Goal: Transaction & Acquisition: Purchase product/service

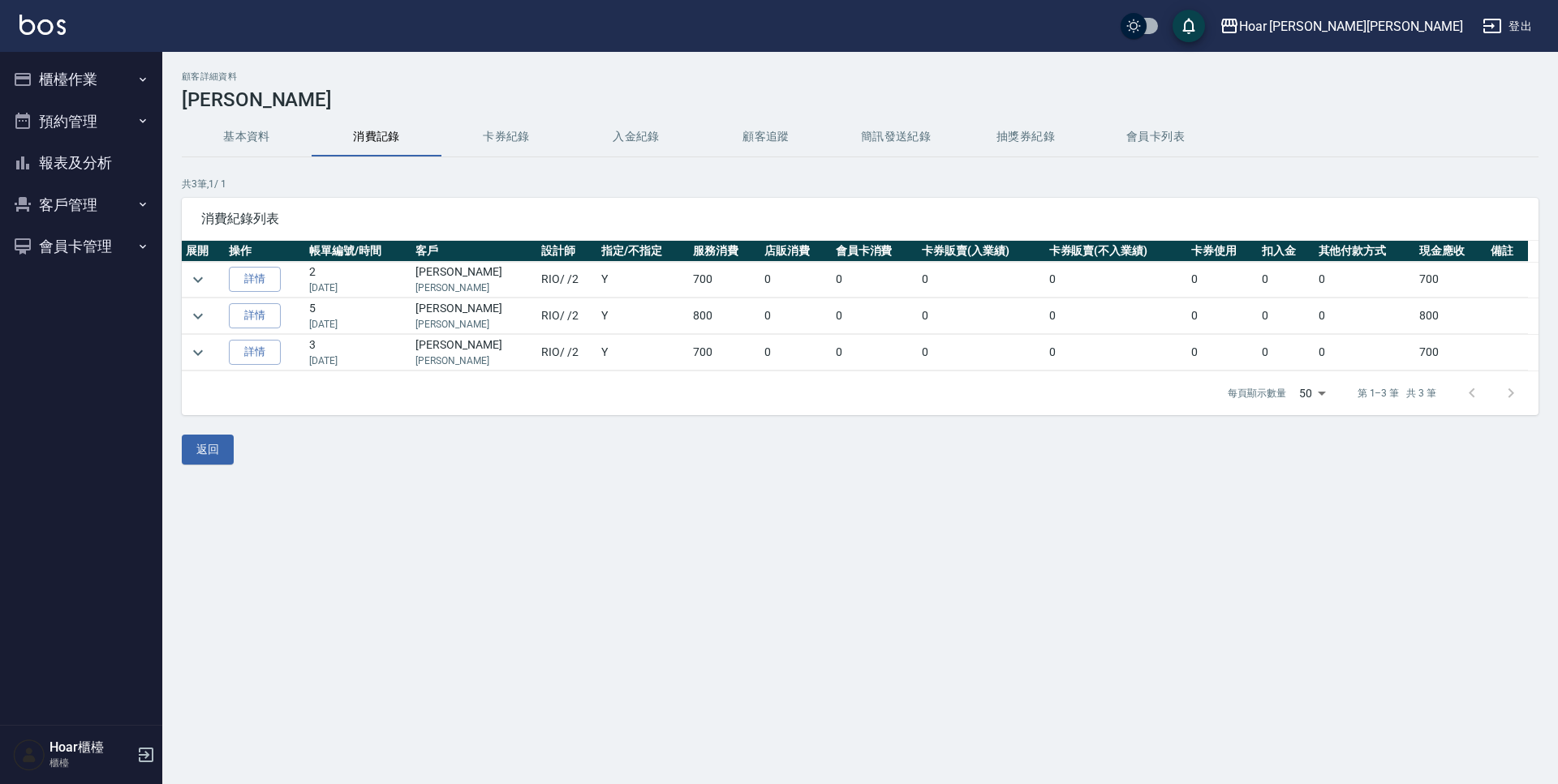
click at [111, 74] on button "櫃檯作業" at bounding box center [81, 79] width 149 height 42
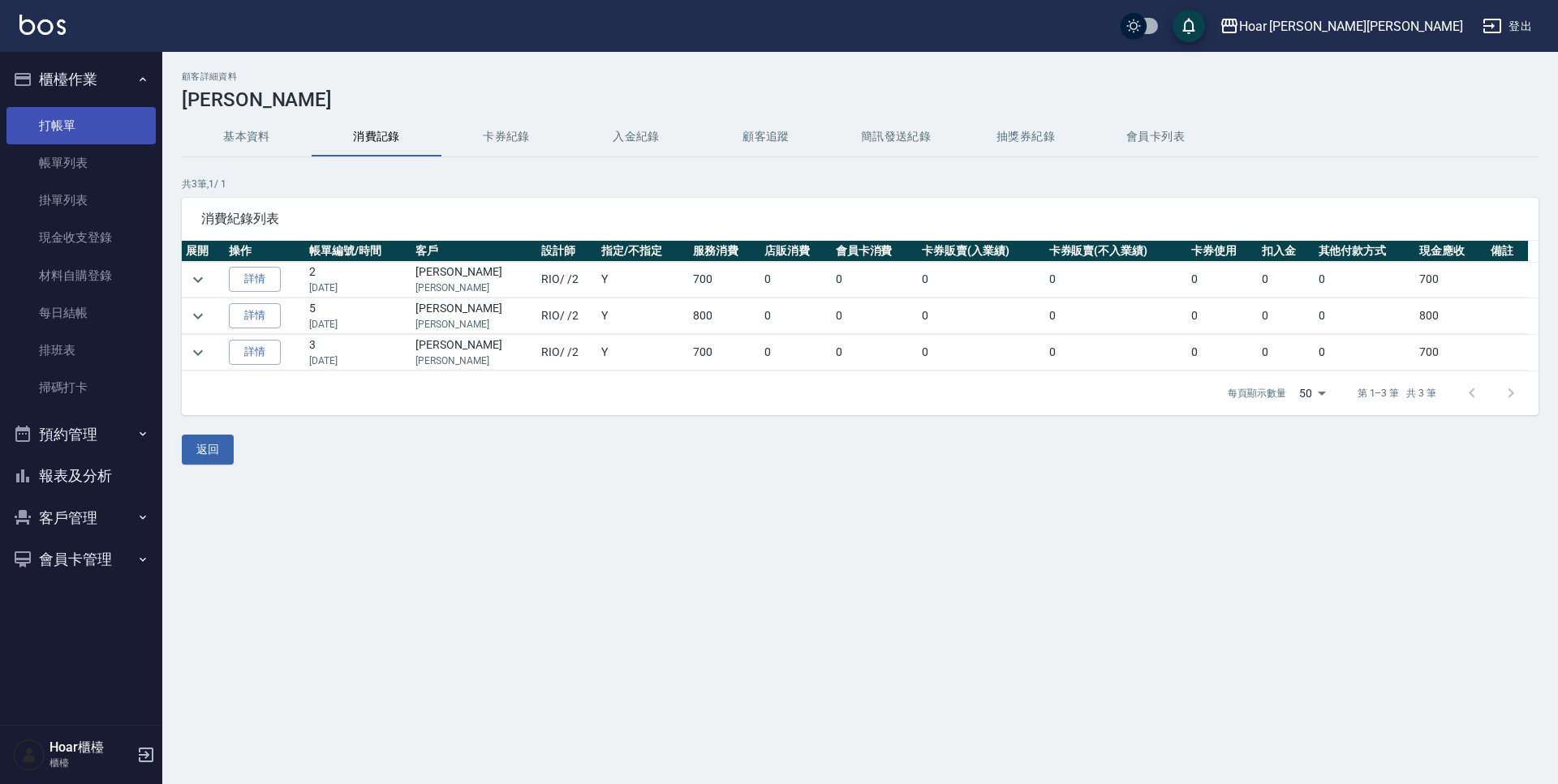
click at [88, 125] on link "打帳單" at bounding box center [81, 125] width 149 height 37
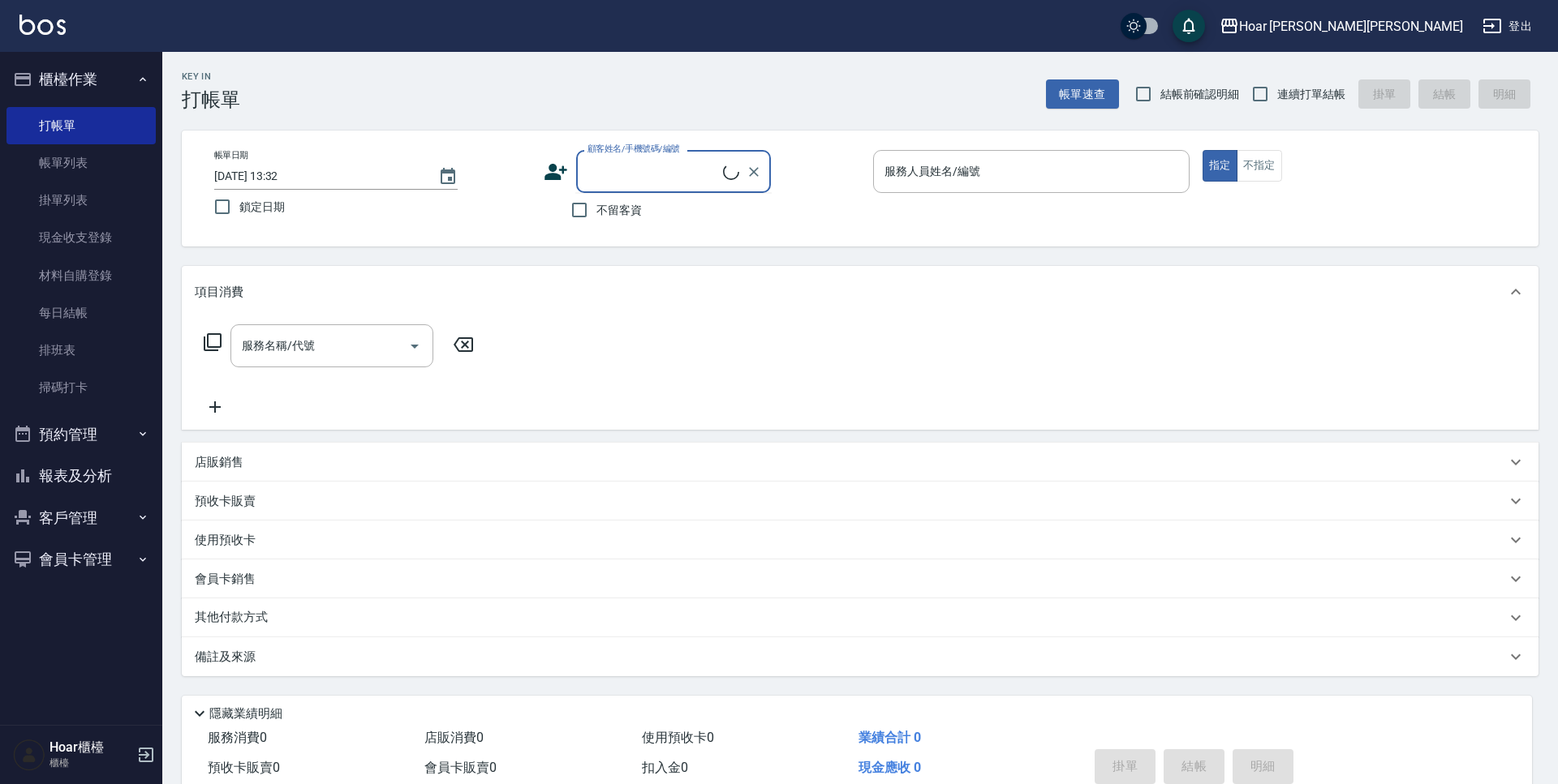
click at [650, 176] on input "顧客姓名/手機號碼/編號" at bounding box center [654, 171] width 140 height 28
type input "ㄞ"
click at [683, 207] on li "[PERSON_NAME]/0978177036/" at bounding box center [674, 212] width 195 height 26
type input "[PERSON_NAME]/0978177036/"
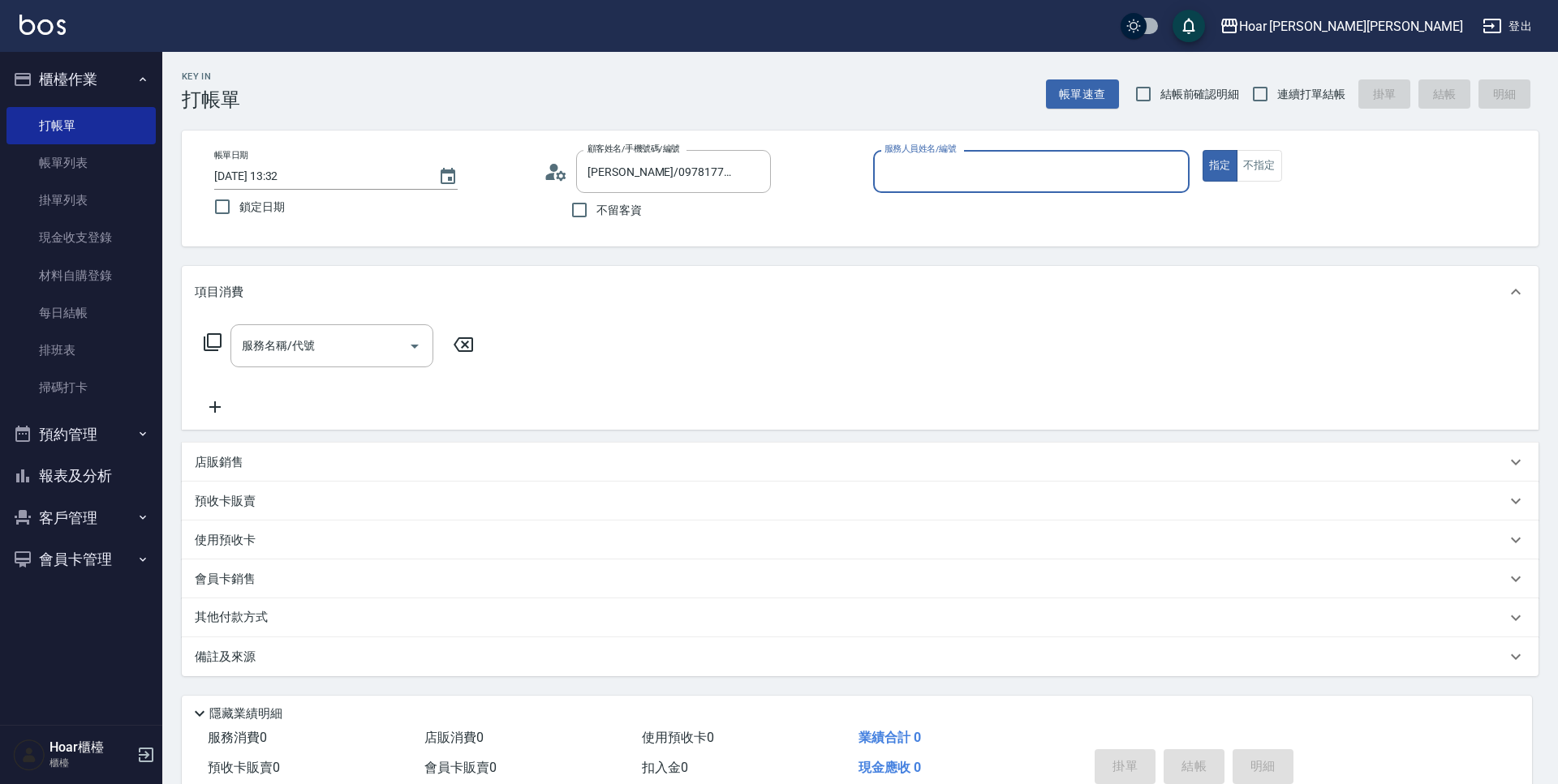
type input "[PERSON_NAME]-4"
click at [258, 330] on div "服務名稱/代號" at bounding box center [331, 346] width 202 height 43
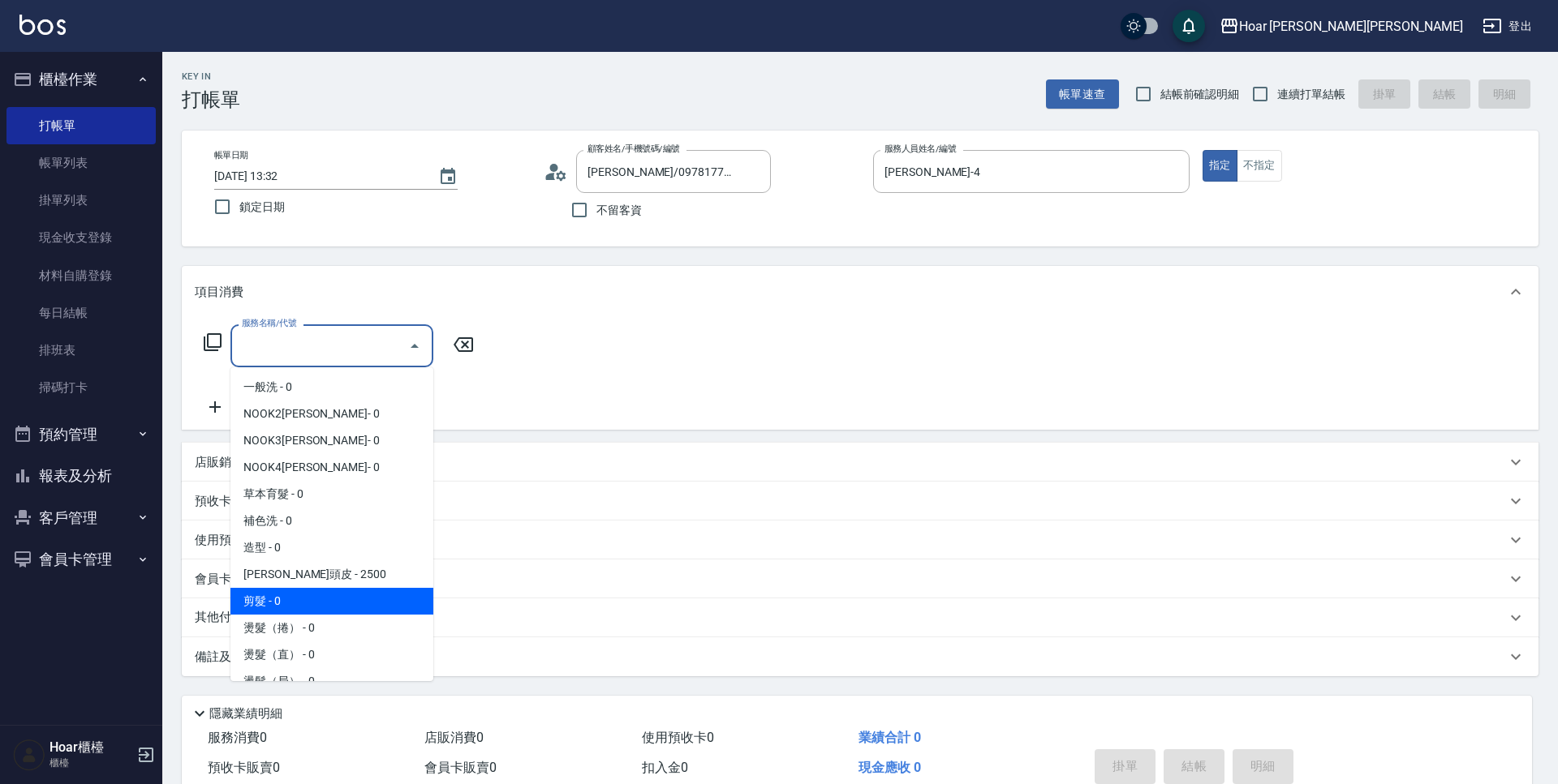
click at [282, 592] on span "剪髮 - 0" at bounding box center [331, 601] width 202 height 26
type input "剪髮(201)"
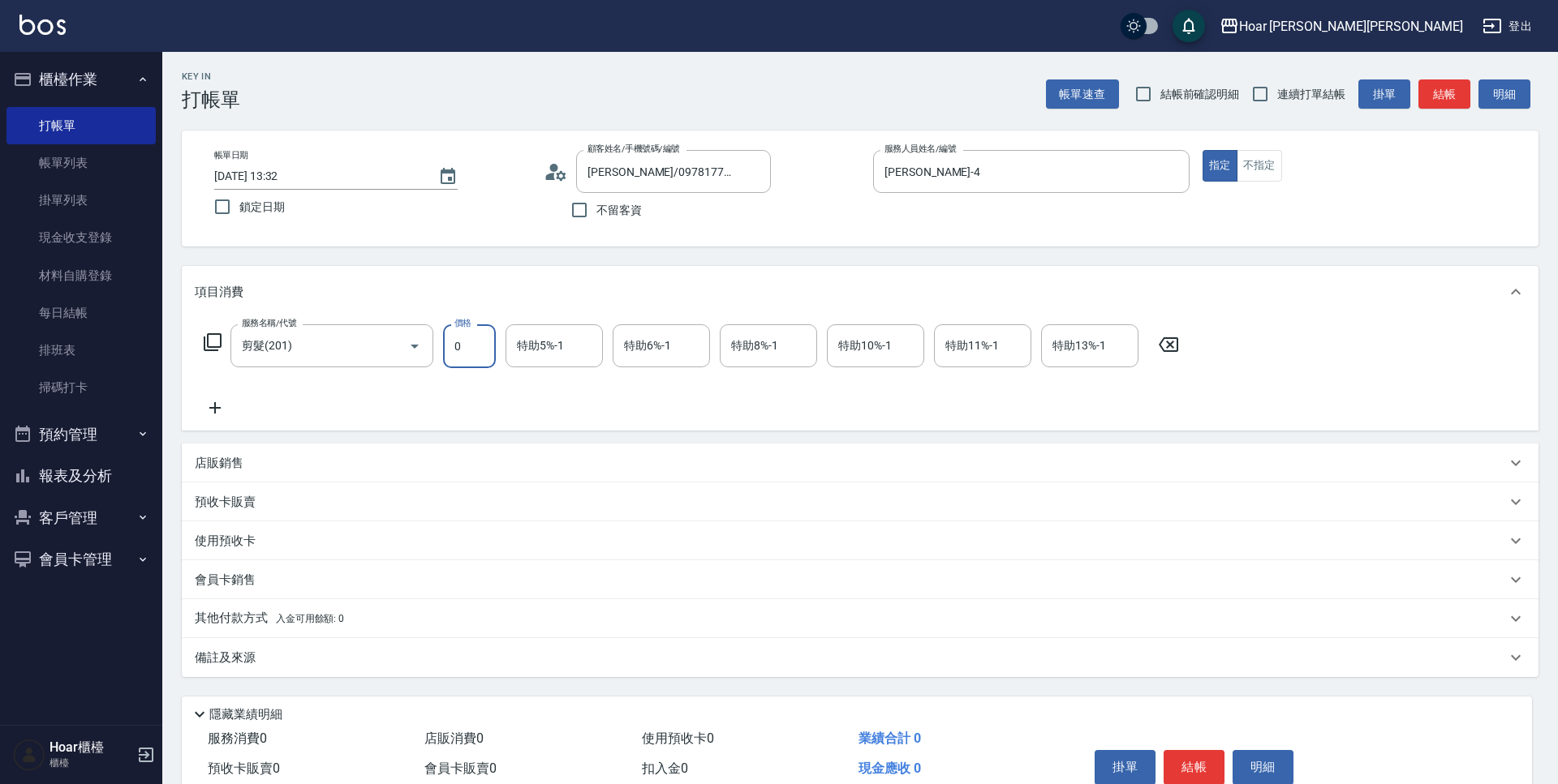
click at [481, 339] on input "0" at bounding box center [469, 347] width 53 height 44
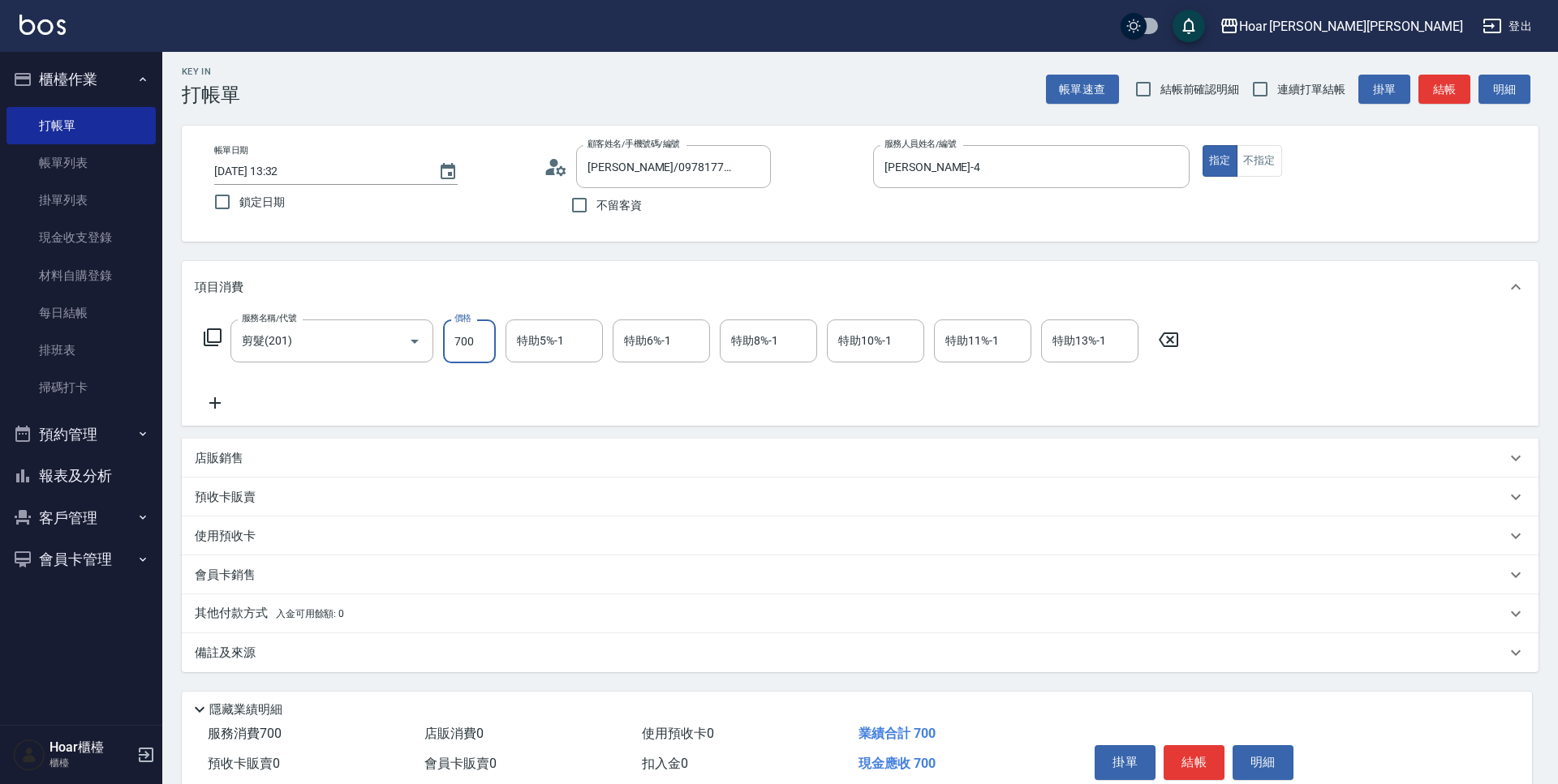
type input "700"
click at [209, 405] on icon at bounding box center [215, 401] width 41 height 19
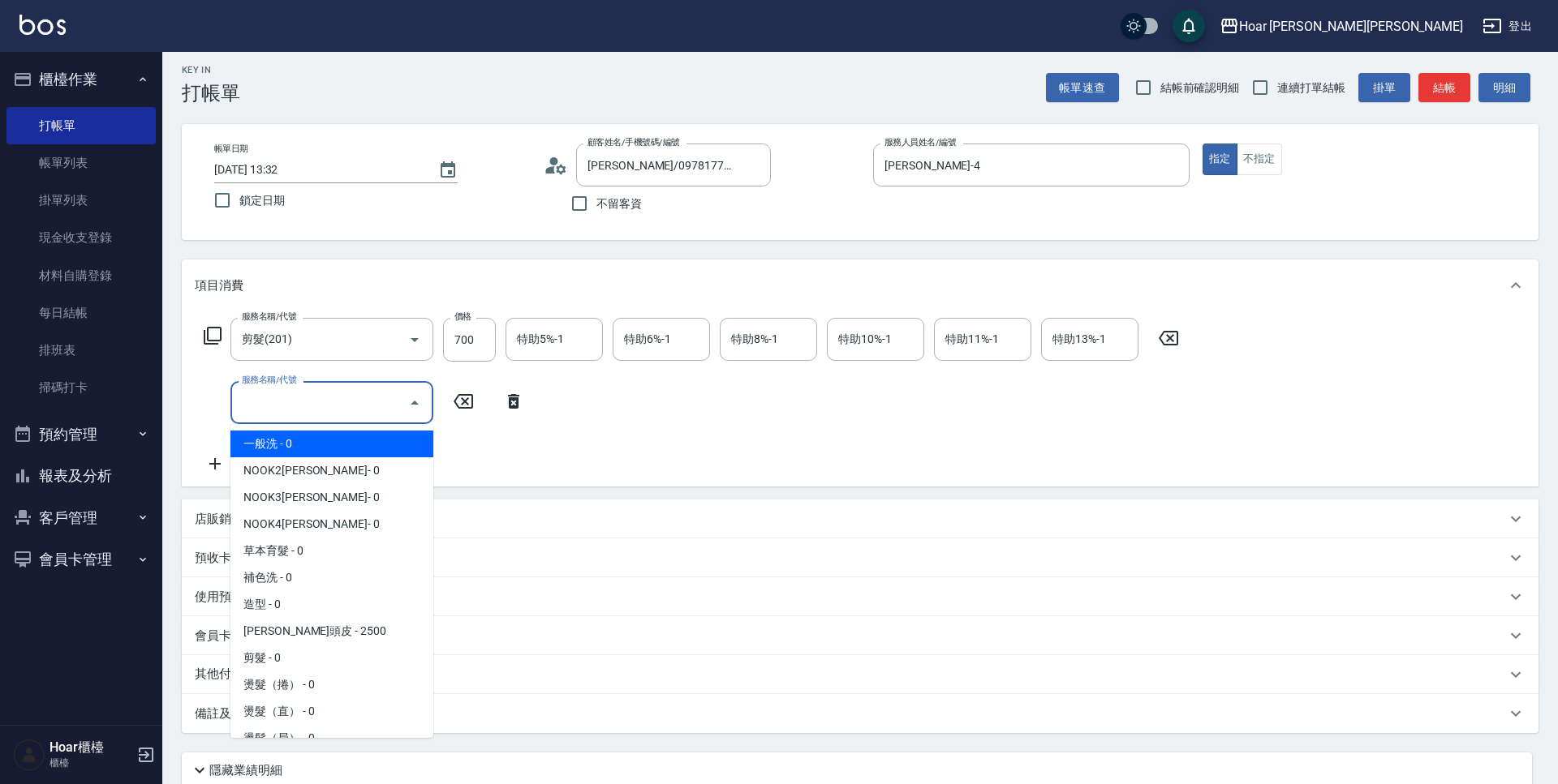
click at [243, 404] on input "服務名稱/代號" at bounding box center [320, 402] width 164 height 28
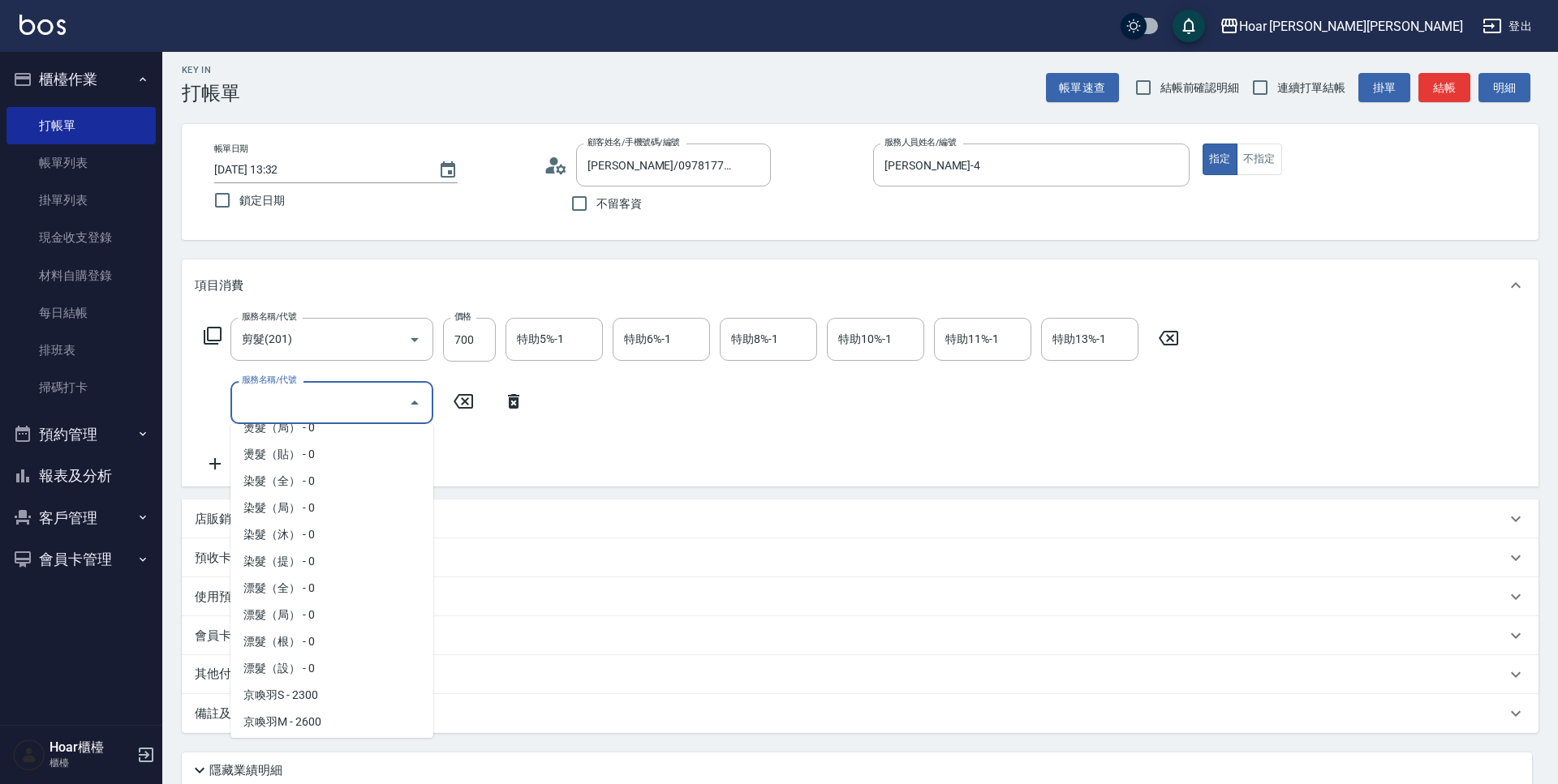
scroll to position [285, 0]
click at [293, 532] on span "染髮（局） - 0" at bounding box center [331, 534] width 202 height 26
type input "染髮（局）(402)"
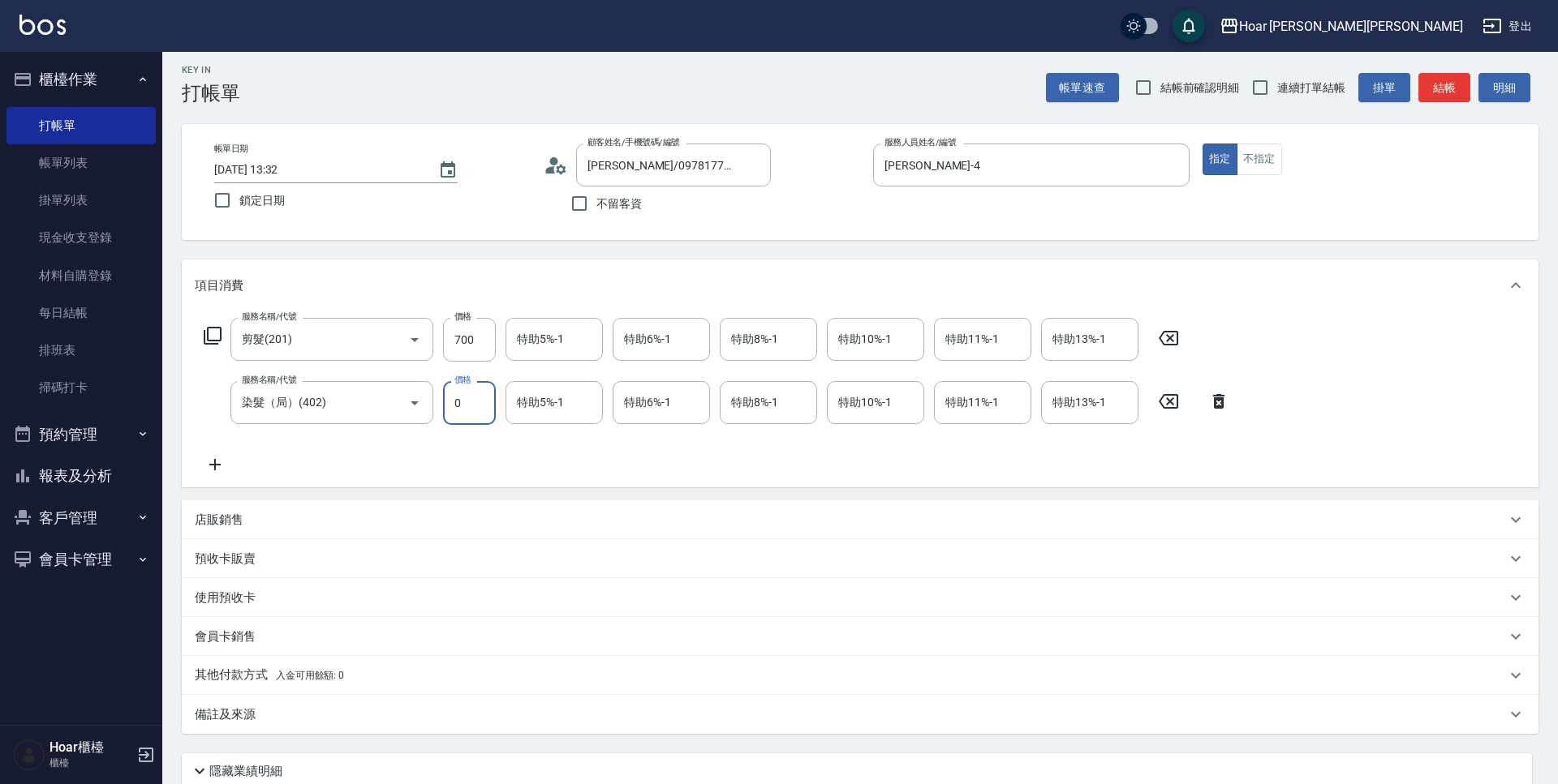
click at [470, 408] on input "0" at bounding box center [469, 403] width 53 height 44
type input "1500"
click at [409, 472] on div "服務名稱/代號 剪髮(201) 服務名稱/代號 價格 700 價格 特助5%-1 特助5%-1 特助6%-1 特助6%-1 特助8%-1 特助8%-1 特助1…" at bounding box center [717, 396] width 1044 height 157
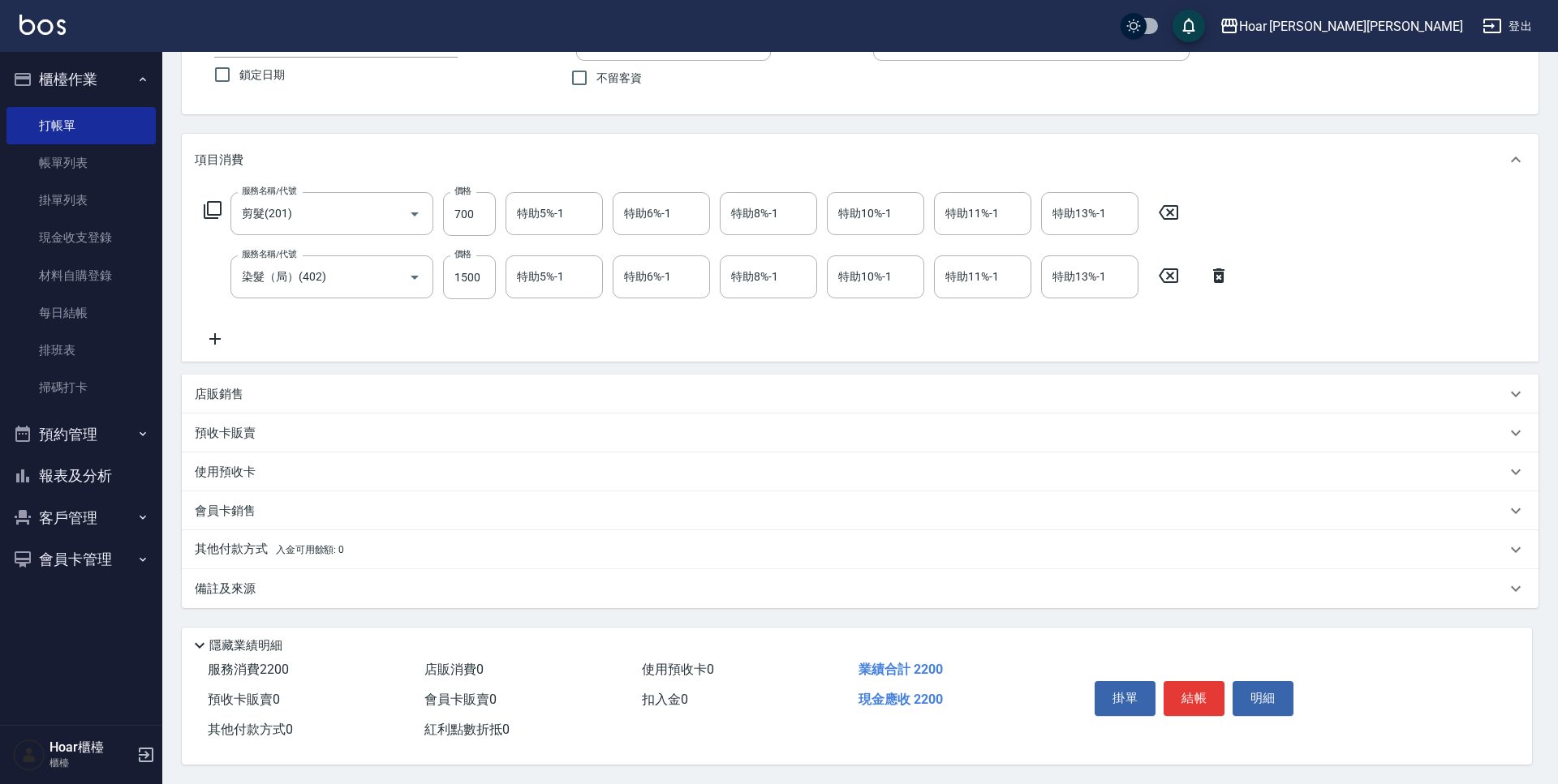
click at [1204, 691] on button "結帳" at bounding box center [1194, 699] width 61 height 34
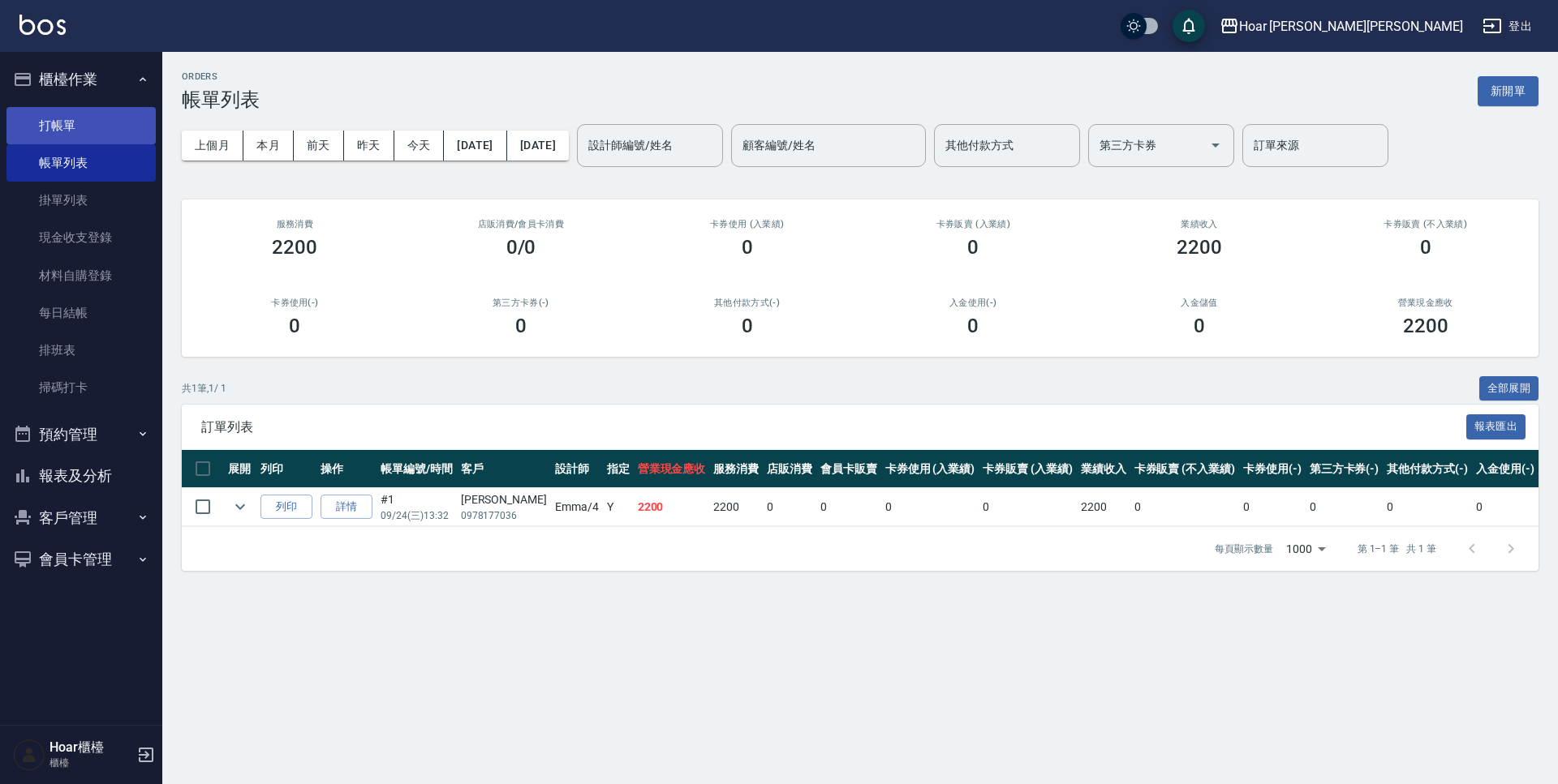
click at [43, 114] on link "打帳單" at bounding box center [81, 125] width 149 height 37
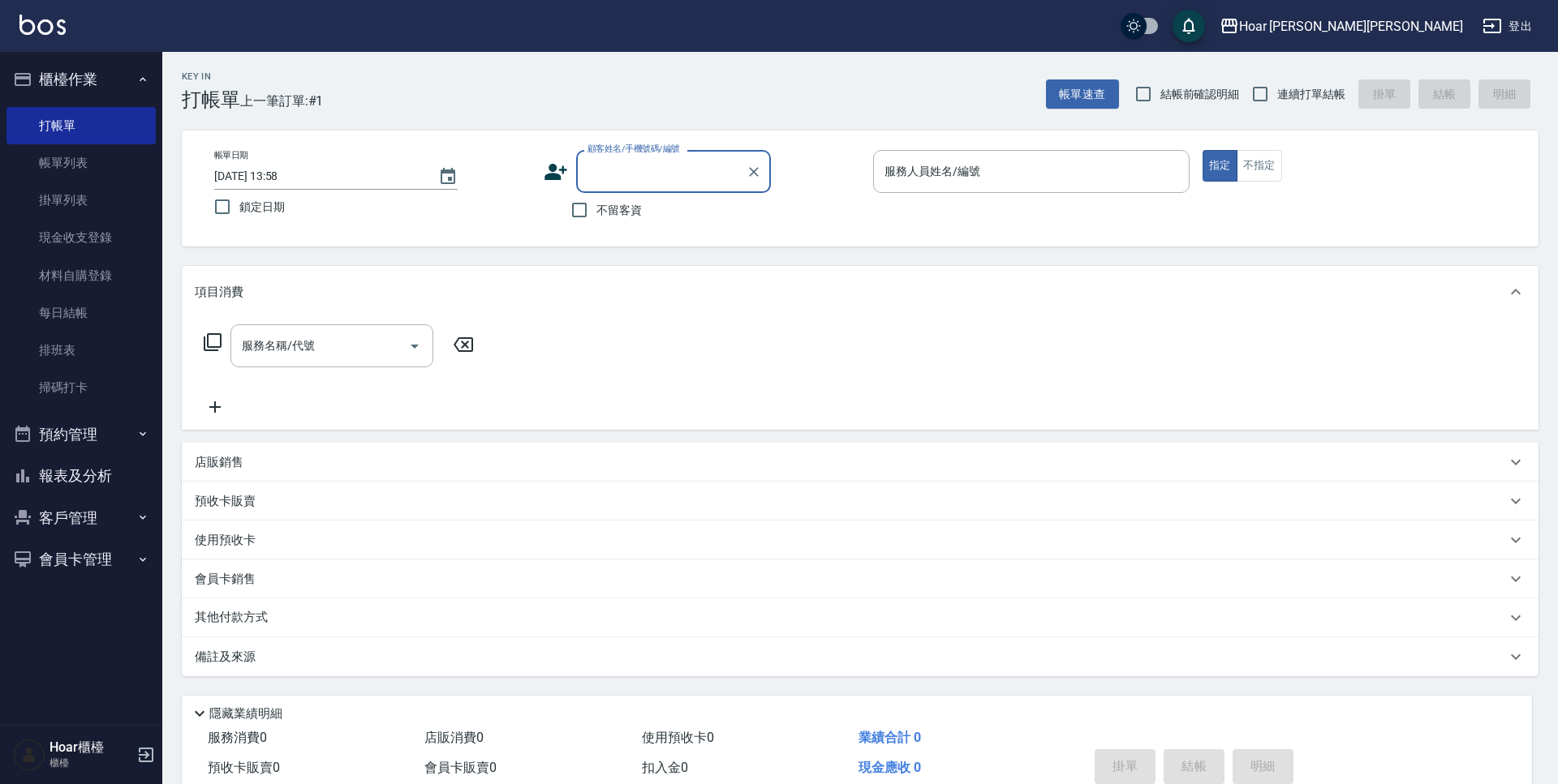
click at [636, 168] on input "顧客姓名/手機號碼/編號" at bounding box center [662, 171] width 156 height 28
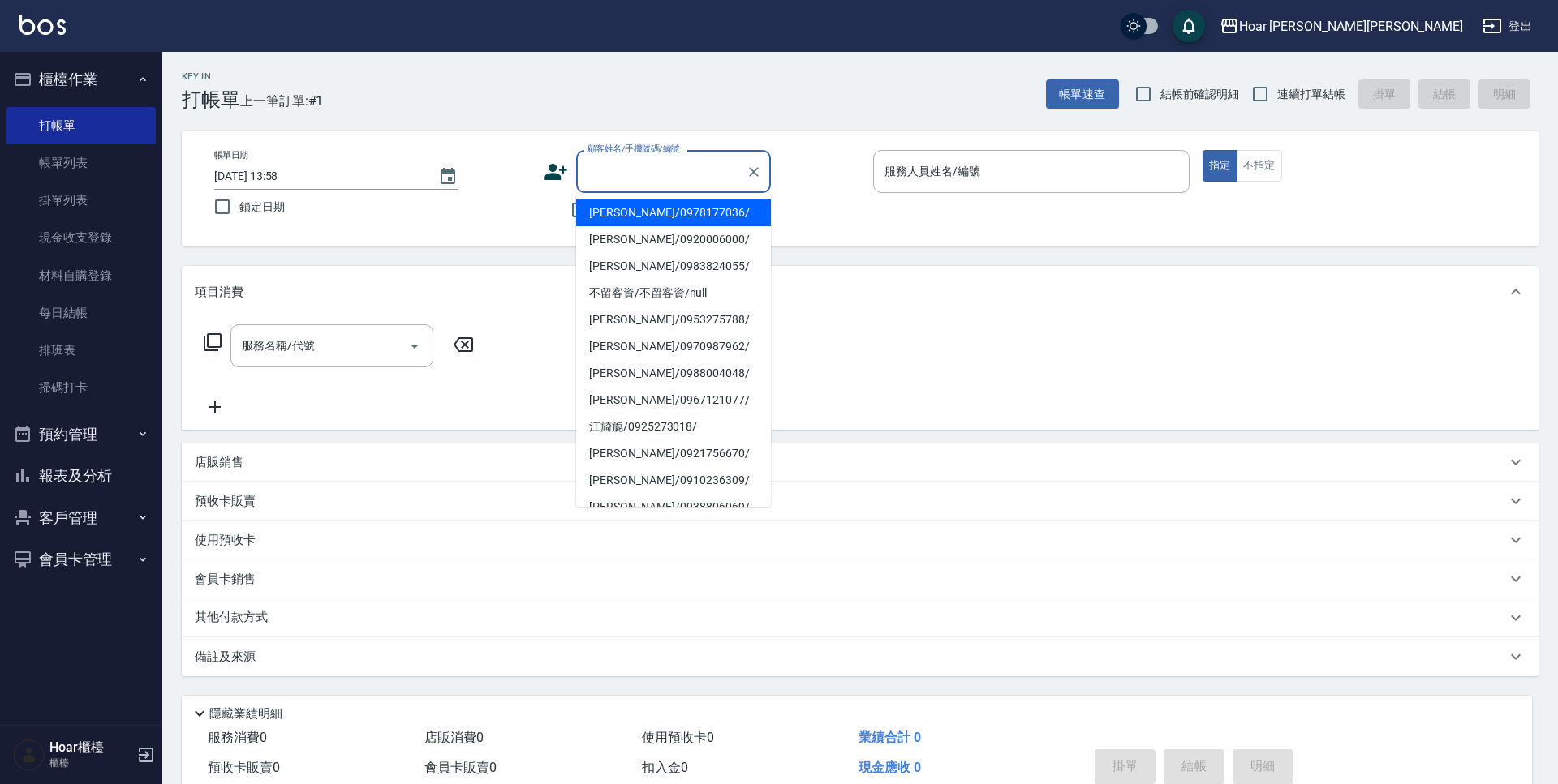
click at [737, 55] on div "Key In 打帳單 上一筆訂單:#1 帳單速查 結帳前確認明細 連續打單結帳 掛單 結帳 明細" at bounding box center [851, 81] width 1376 height 59
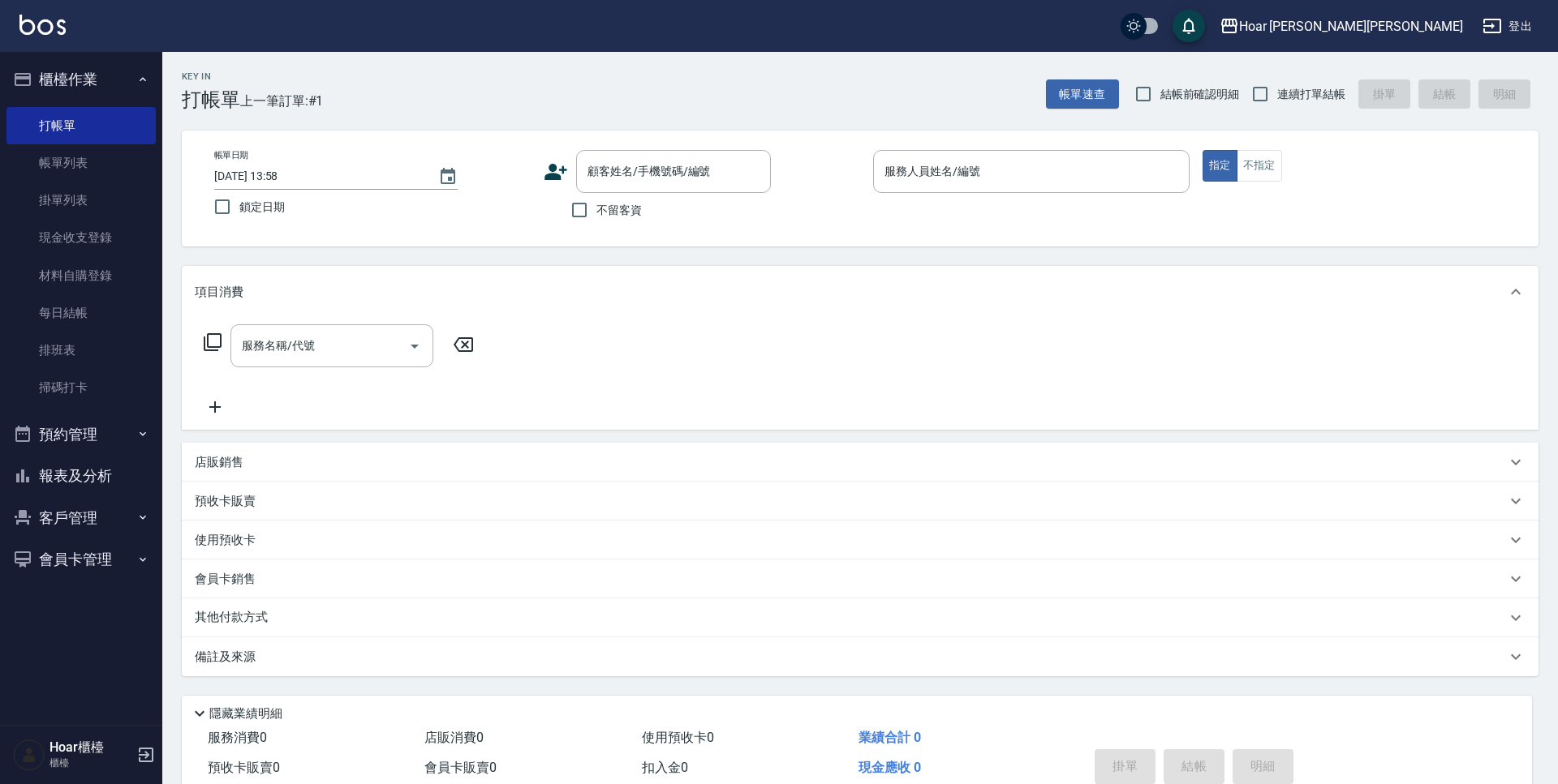
click at [684, 98] on div "Key In 打帳單 上一筆訂單:#1 帳單速查 結帳前確認明細 連續打單結帳 掛單 結帳 明細" at bounding box center [851, 81] width 1376 height 59
click at [85, 514] on button "客戶管理" at bounding box center [81, 518] width 149 height 42
click at [97, 547] on link "客戶列表" at bounding box center [81, 564] width 149 height 37
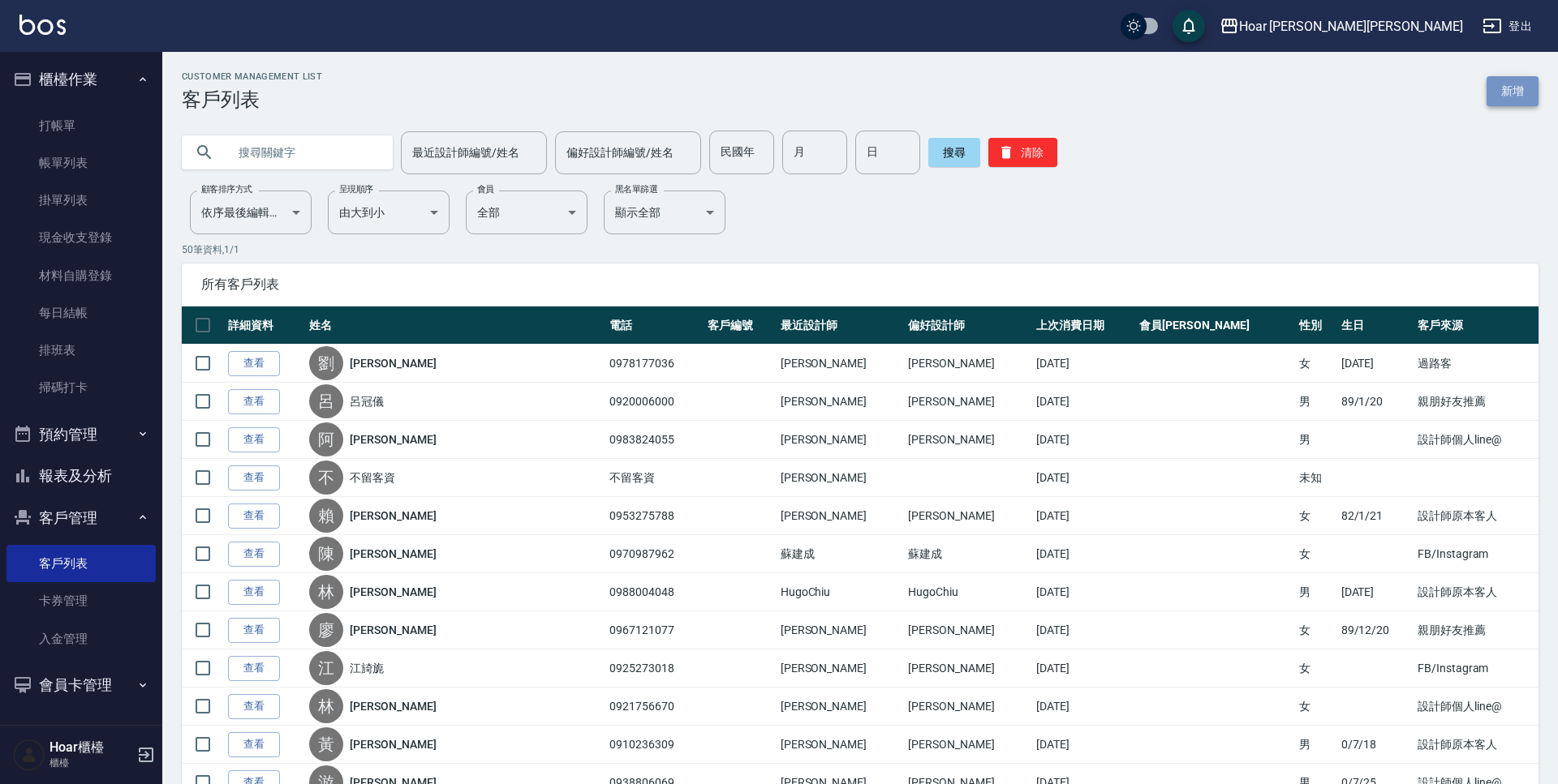
click at [1519, 93] on link "新增" at bounding box center [1513, 91] width 52 height 30
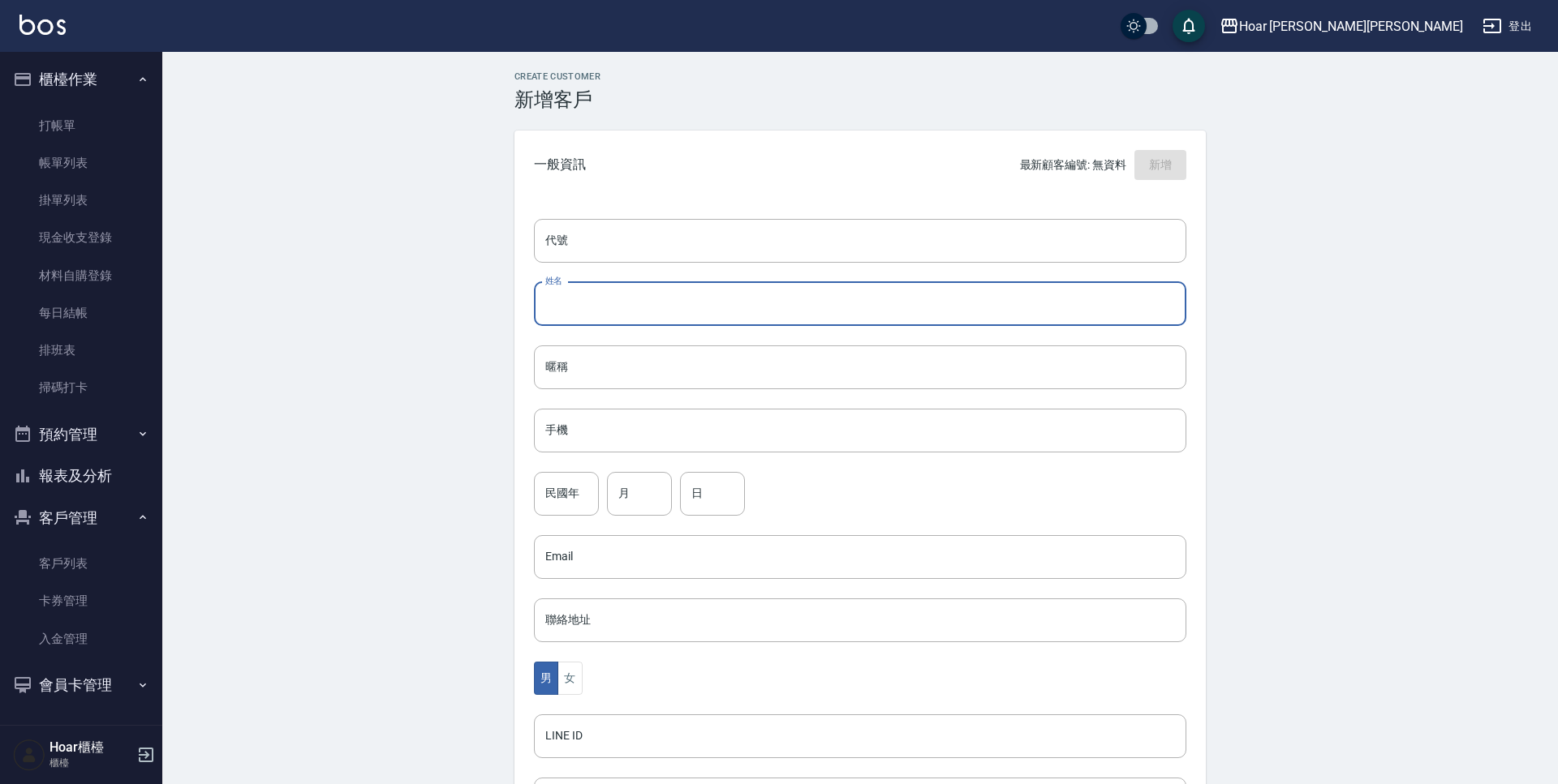
click at [638, 312] on input "姓名" at bounding box center [860, 304] width 653 height 44
type input "c"
type input "[PERSON_NAME]"
click at [696, 450] on input "手機" at bounding box center [860, 431] width 653 height 44
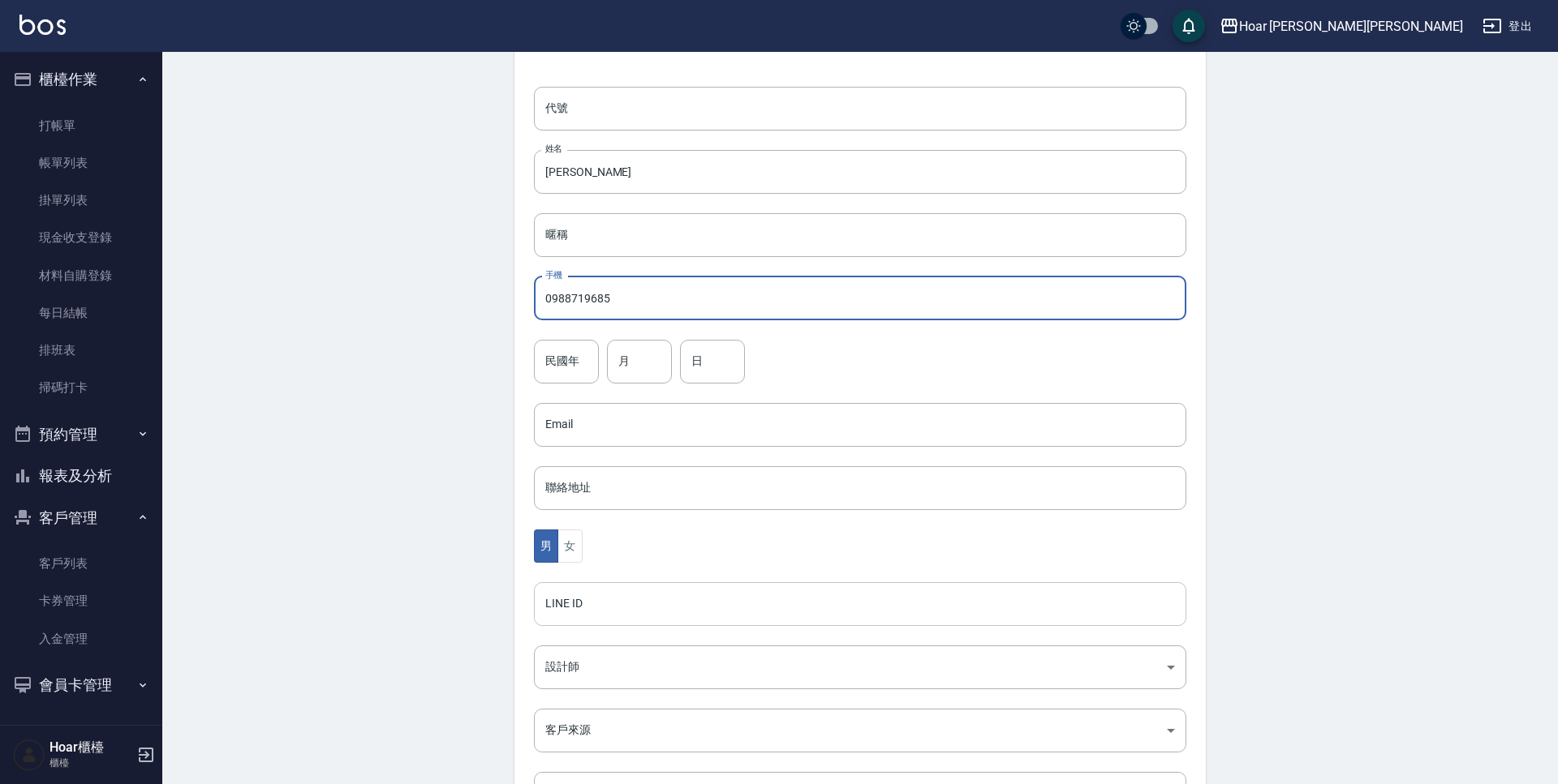
scroll to position [135, 0]
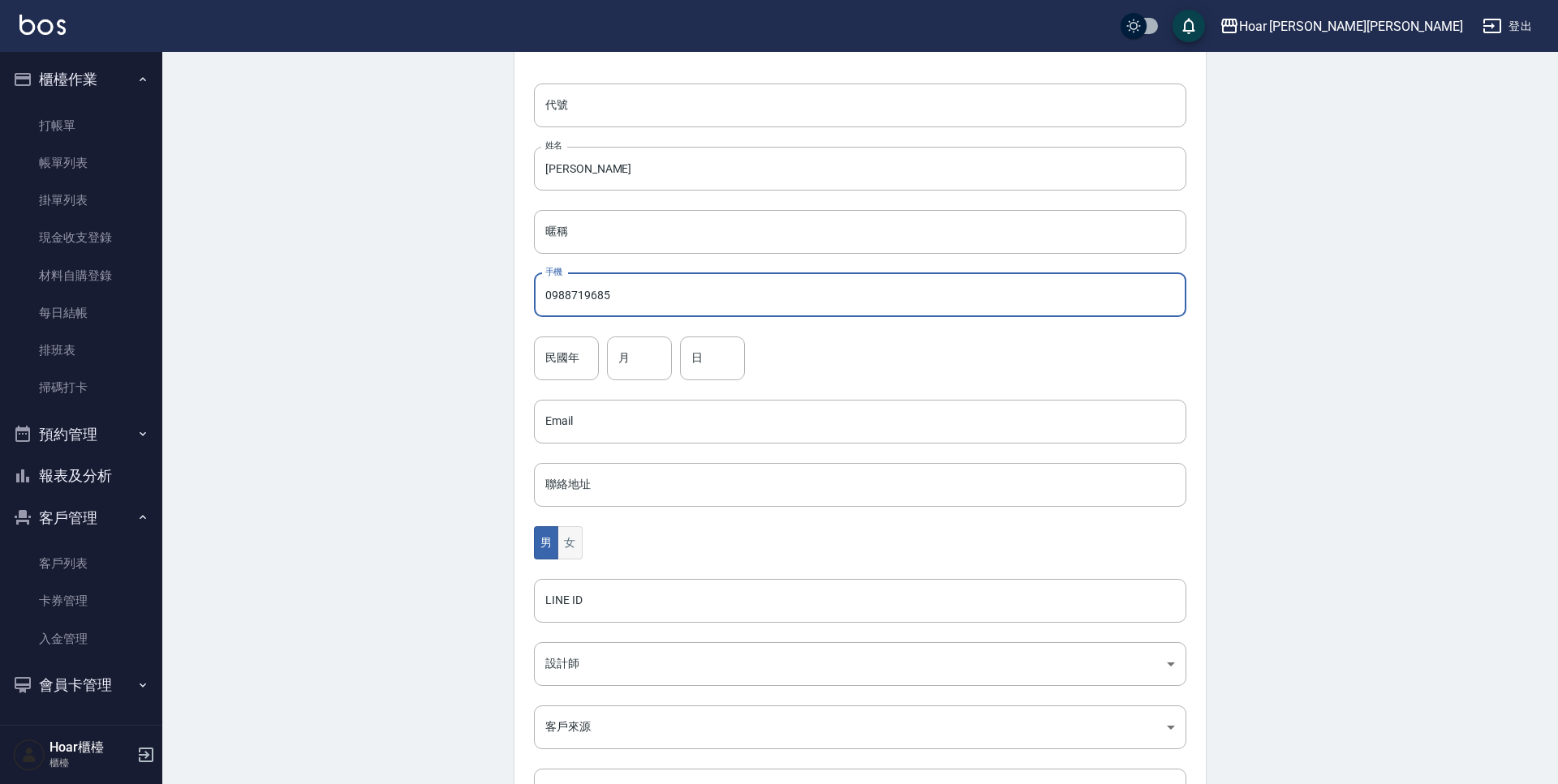
type input "0988719685"
click at [575, 550] on button "女" at bounding box center [569, 543] width 25 height 34
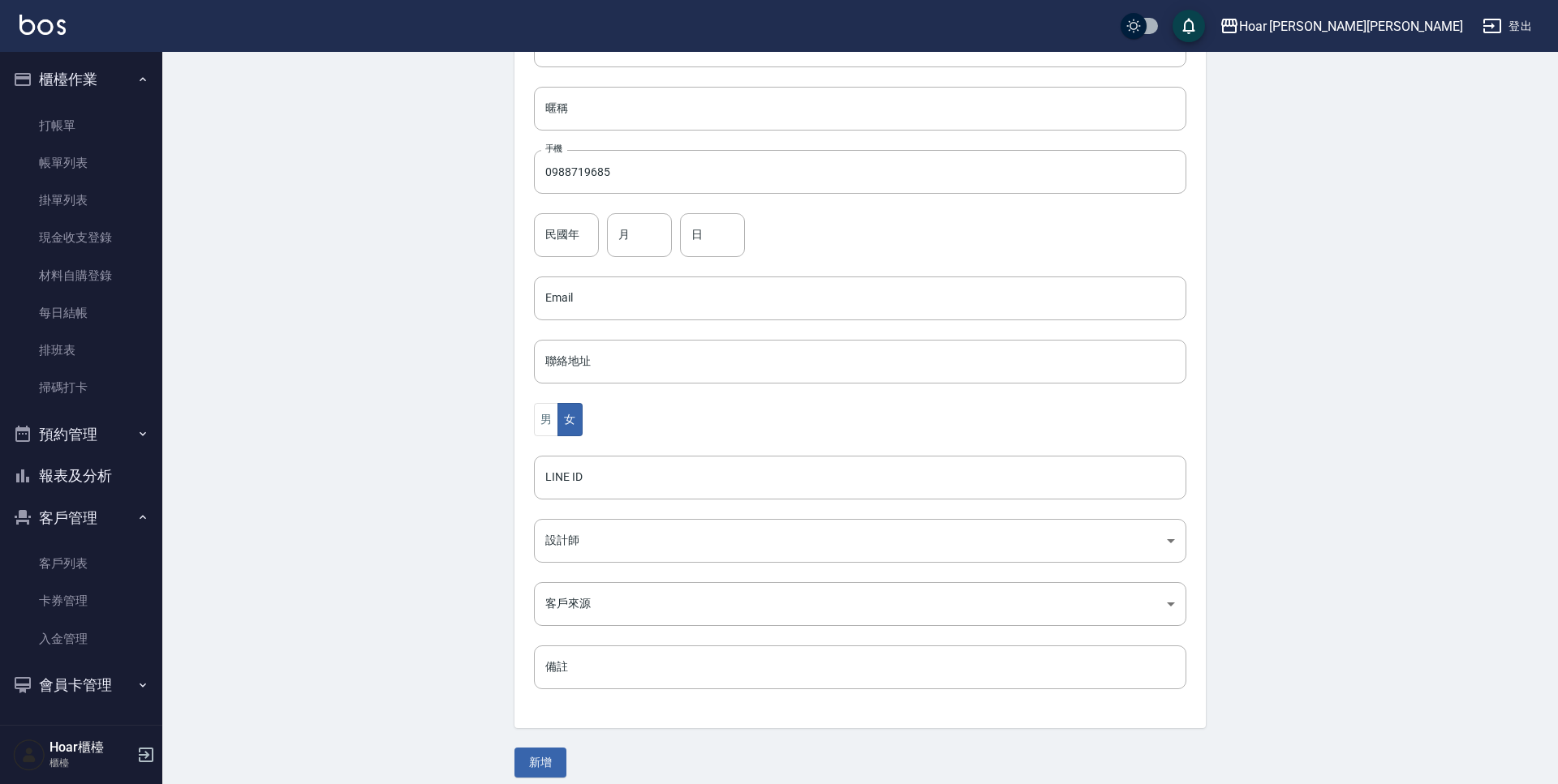
scroll to position [271, 0]
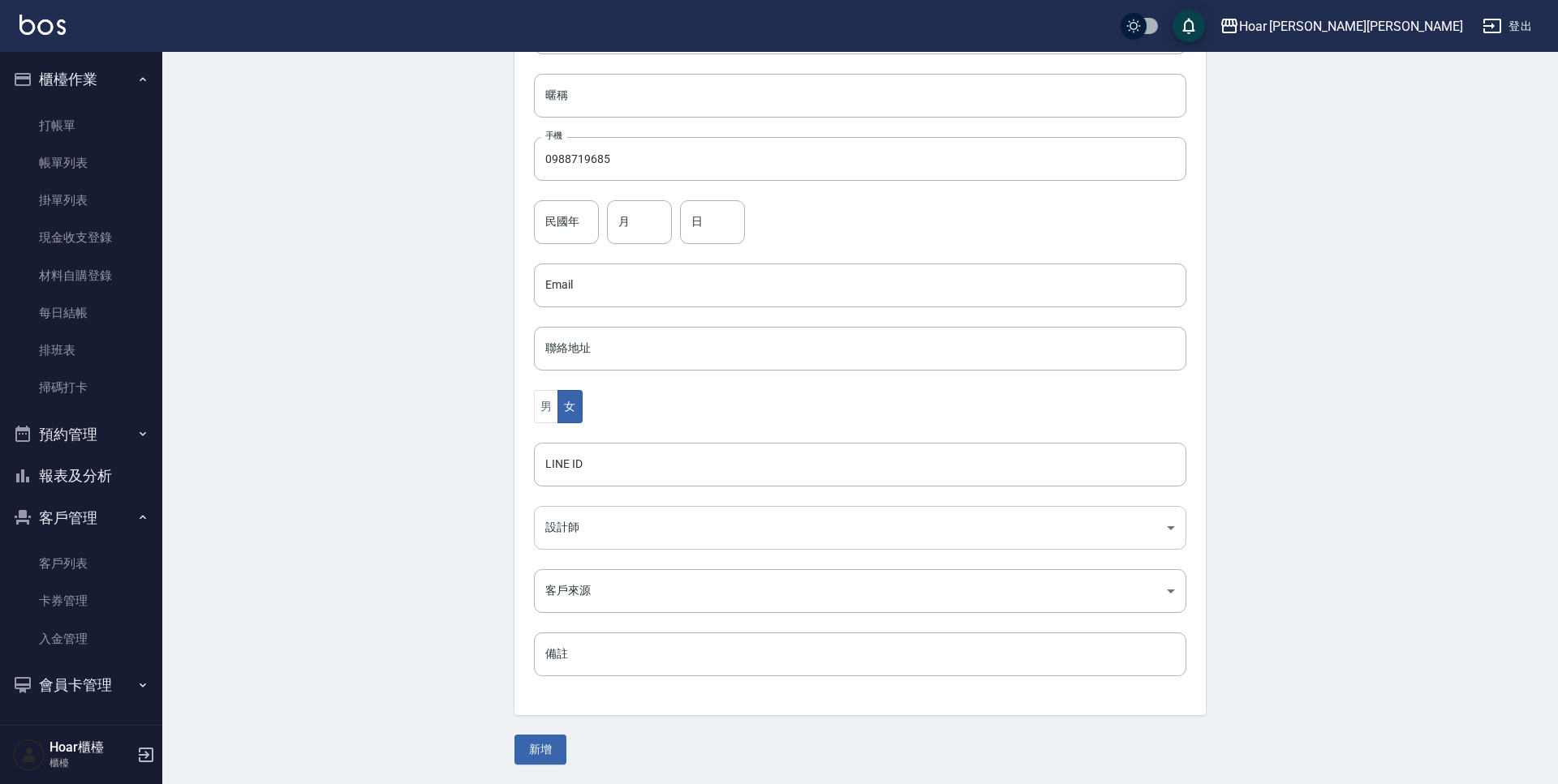
click at [600, 525] on body "Hoar [PERSON_NAME][PERSON_NAME] 登出 櫃檯作業 打帳單 帳單列表 掛單列表 現金收支登錄 材料自購登錄 每日結帳 排班表 掃碼…" at bounding box center [779, 257] width 1558 height 1056
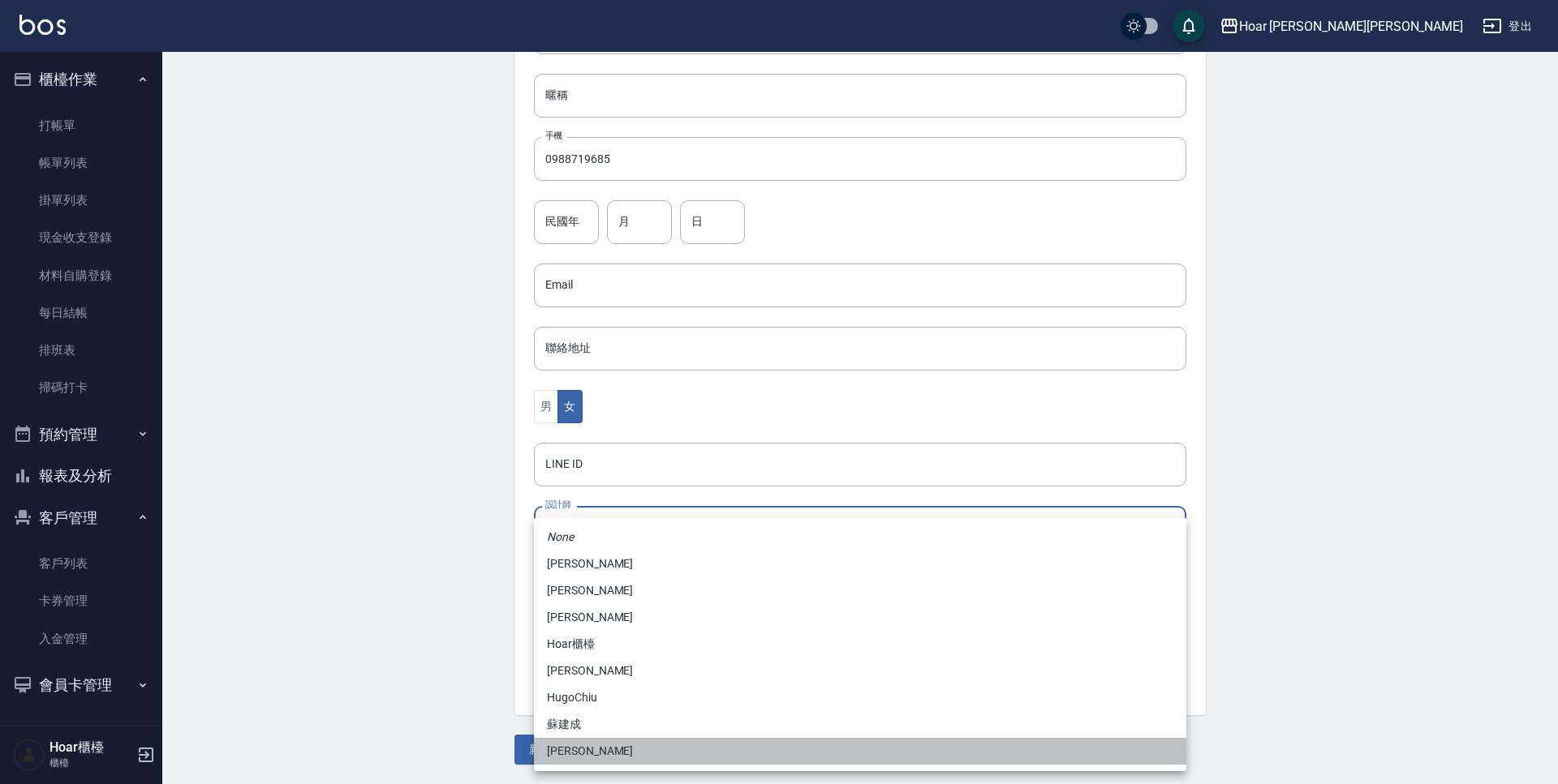
drag, startPoint x: 614, startPoint y: 761, endPoint x: 607, endPoint y: 743, distance: 19.3
click at [612, 760] on li "[PERSON_NAME]" at bounding box center [860, 750] width 653 height 26
type input "ca54d0d9-00fe-490f-ba6a-72a5339bf885"
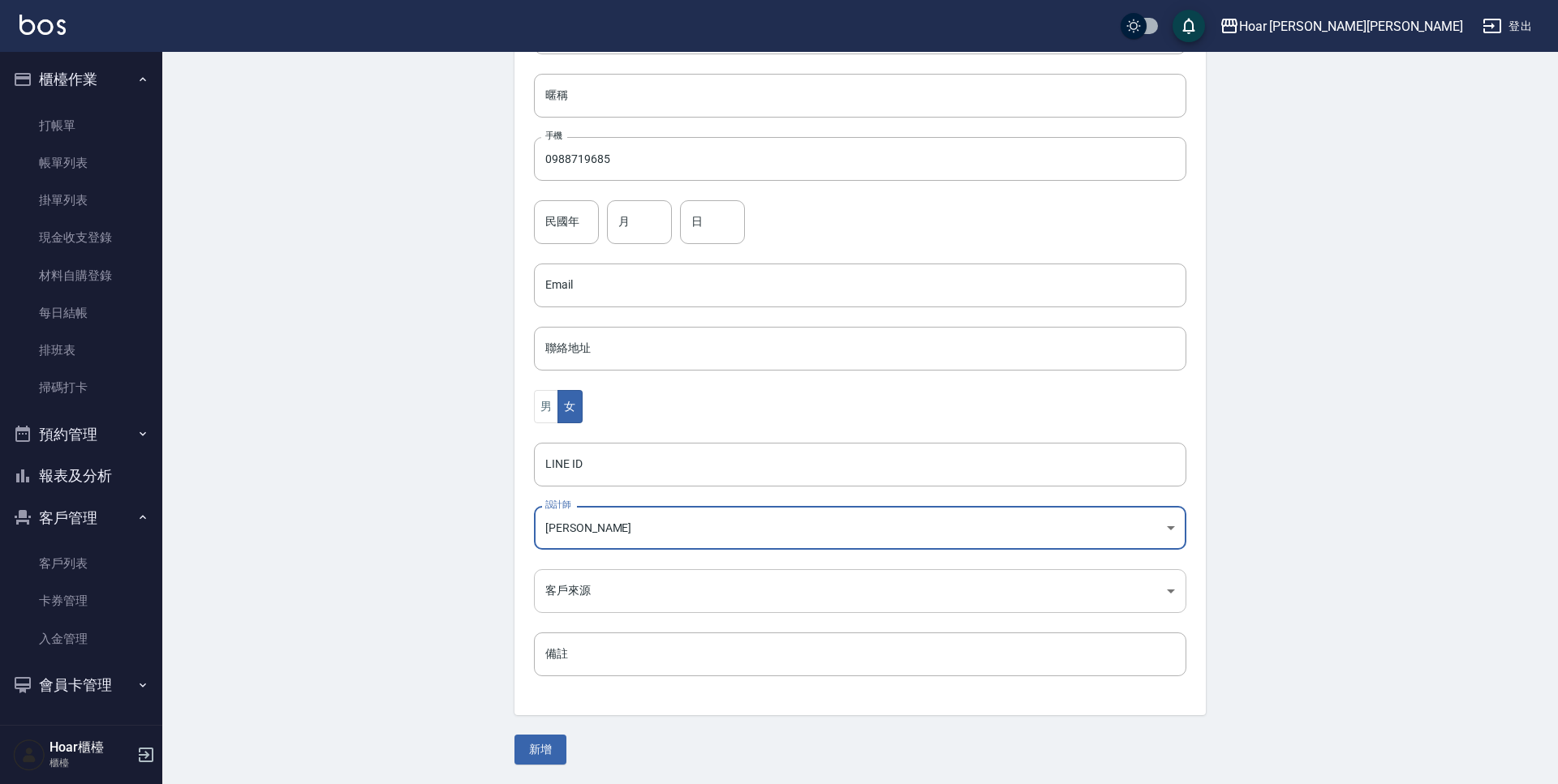
click at [602, 594] on body "Hoar [PERSON_NAME][PERSON_NAME] 登出 櫃檯作業 打帳單 帳單列表 掛單列表 現金收支登錄 材料自購登錄 每日結帳 排班表 掃碼…" at bounding box center [779, 257] width 1558 height 1056
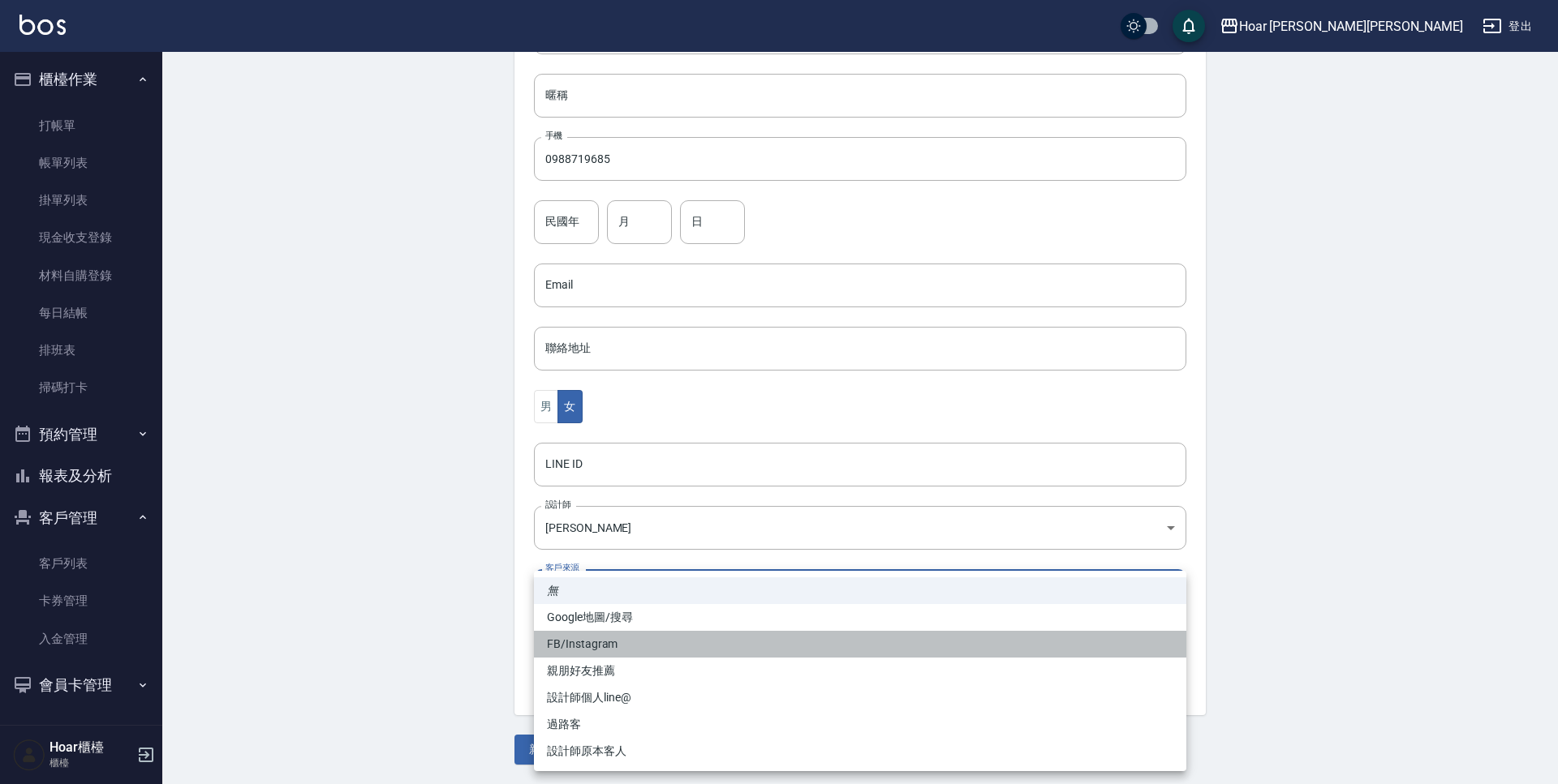
click at [617, 642] on li "FB/Instagram" at bounding box center [860, 643] width 653 height 26
type input "FB/Instagram"
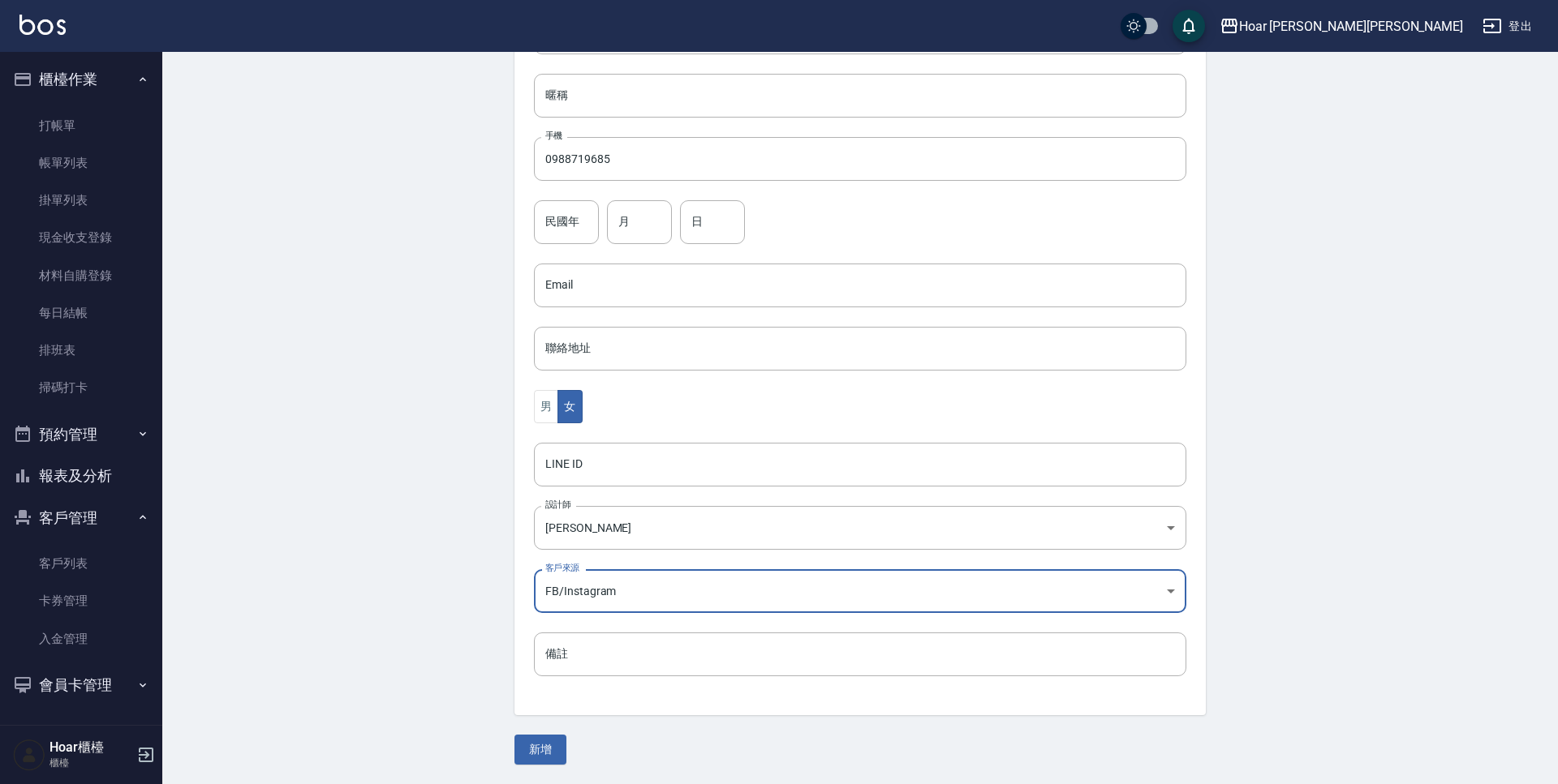
click at [555, 753] on button "新增" at bounding box center [540, 750] width 52 height 30
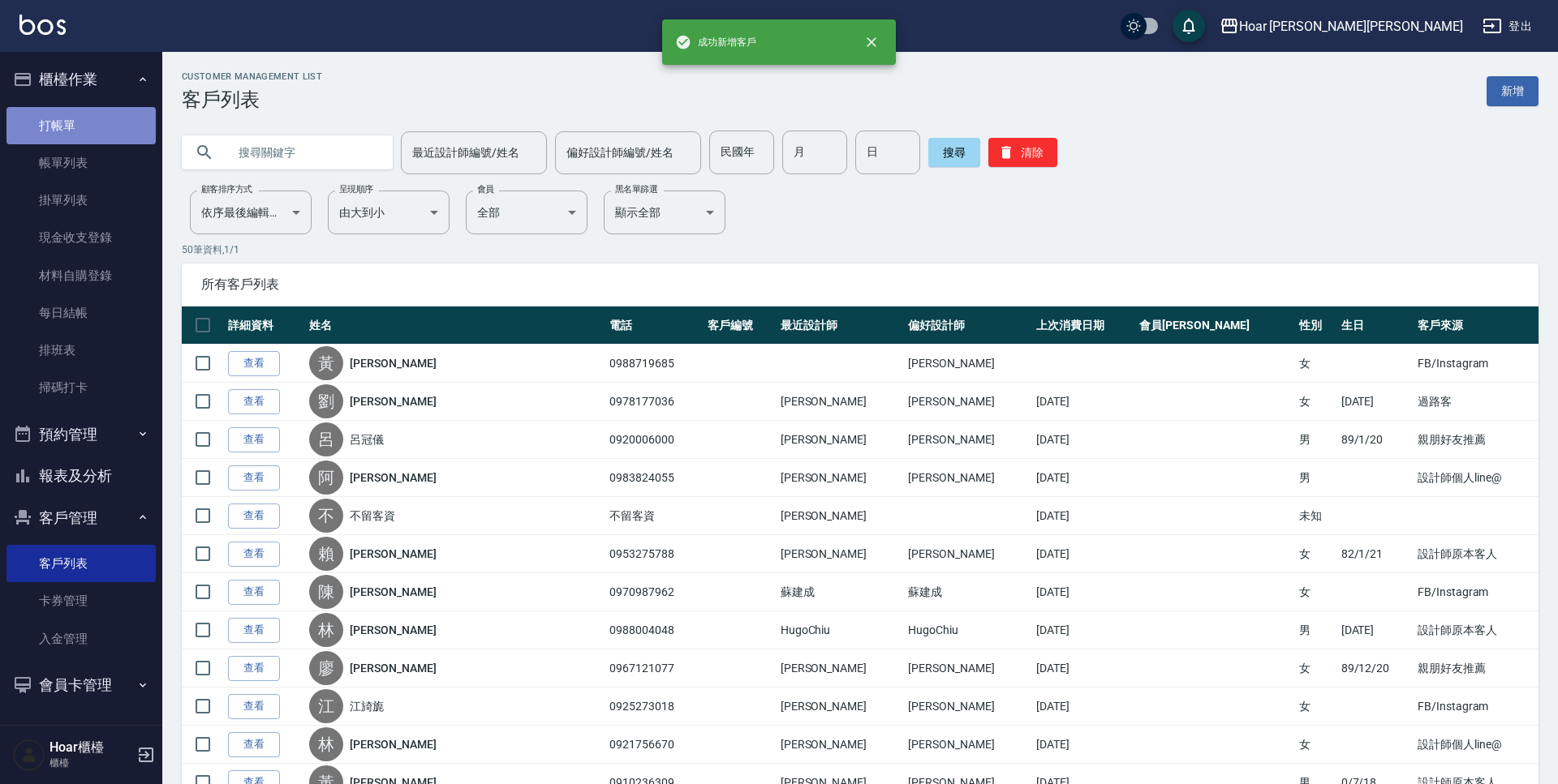
click at [84, 128] on link "打帳單" at bounding box center [81, 125] width 149 height 37
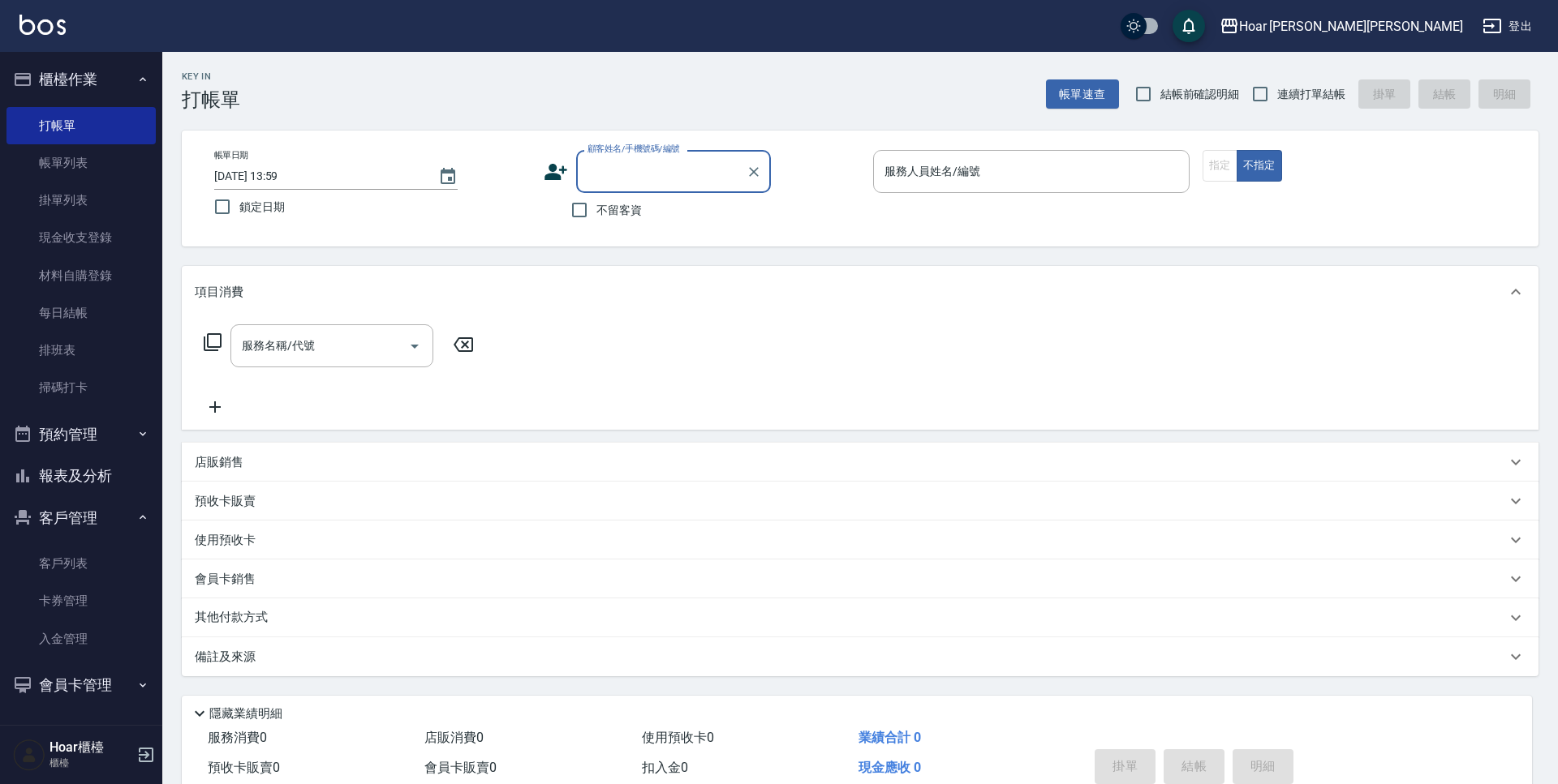
click at [683, 159] on input "顧客姓名/手機號碼/編號" at bounding box center [662, 171] width 156 height 28
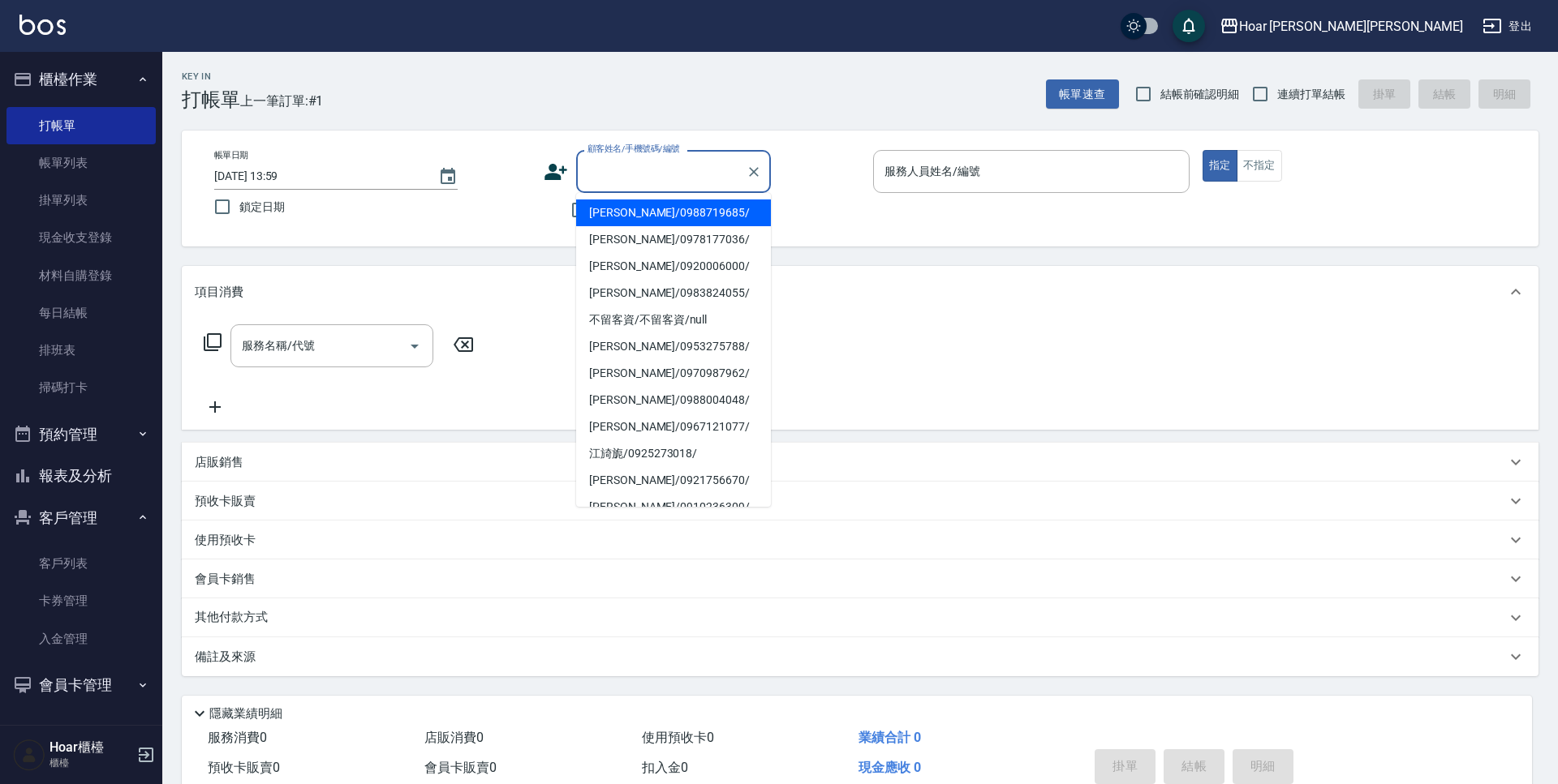
click at [689, 218] on li "[PERSON_NAME]/0988719685/" at bounding box center [674, 212] width 195 height 26
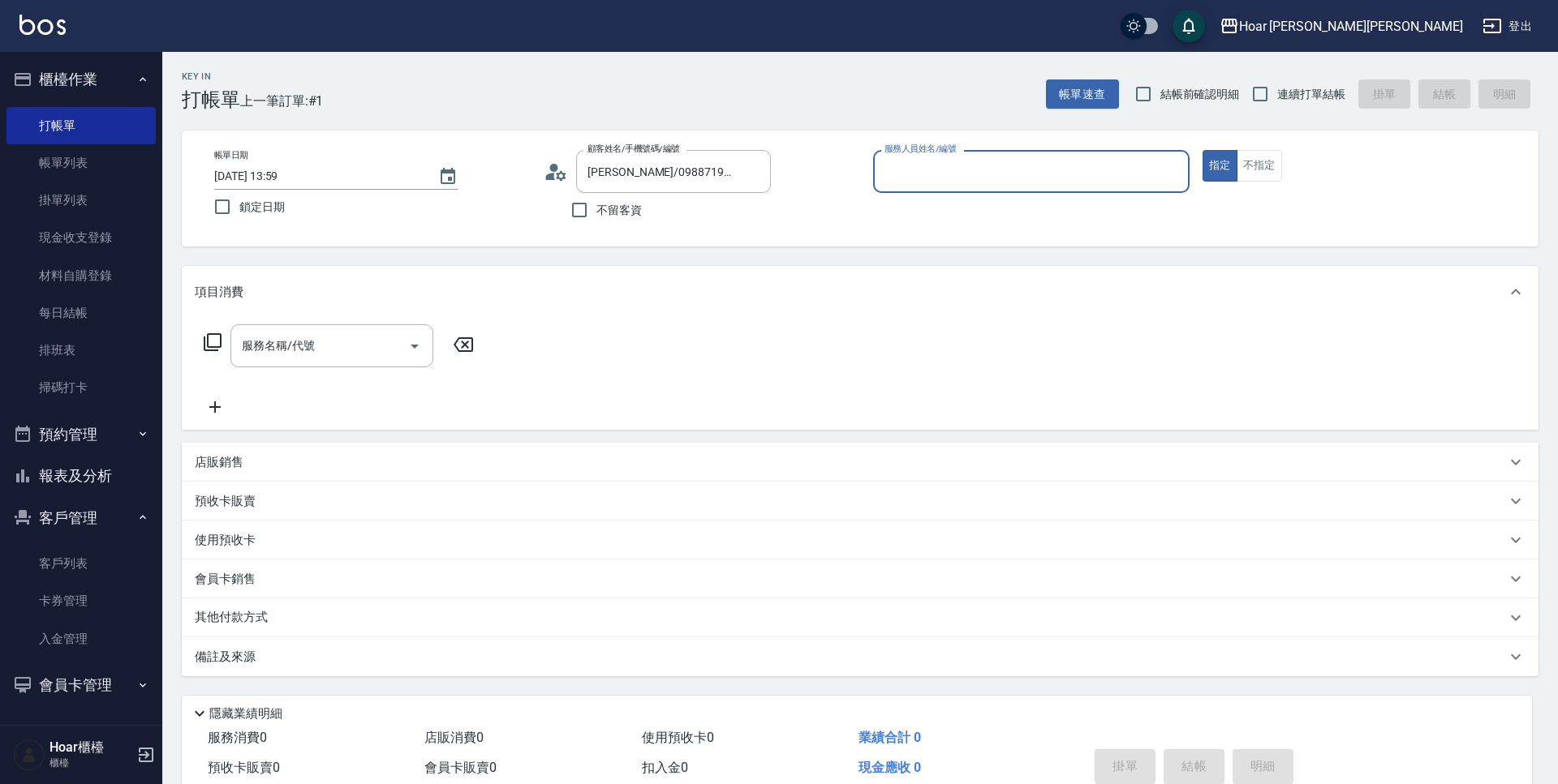
type input "[PERSON_NAME]/0988719685/"
type input "Shami-3"
click at [372, 347] on input "服務名稱/代號" at bounding box center [320, 346] width 164 height 28
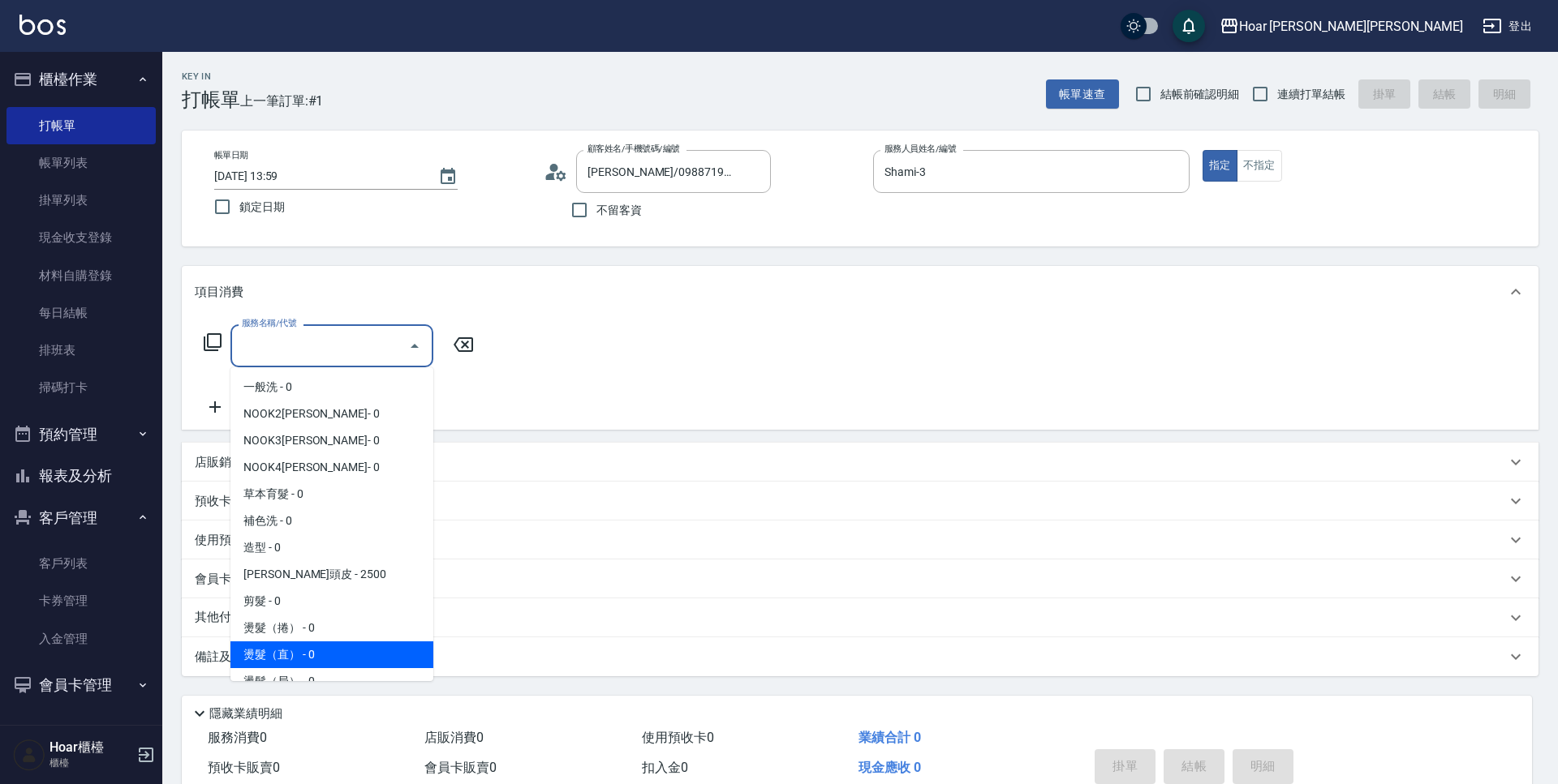
drag, startPoint x: 321, startPoint y: 647, endPoint x: 387, endPoint y: 532, distance: 132.6
click at [322, 646] on span "燙髮（直） - 0" at bounding box center [331, 654] width 202 height 26
type input "燙髮（直）(302)"
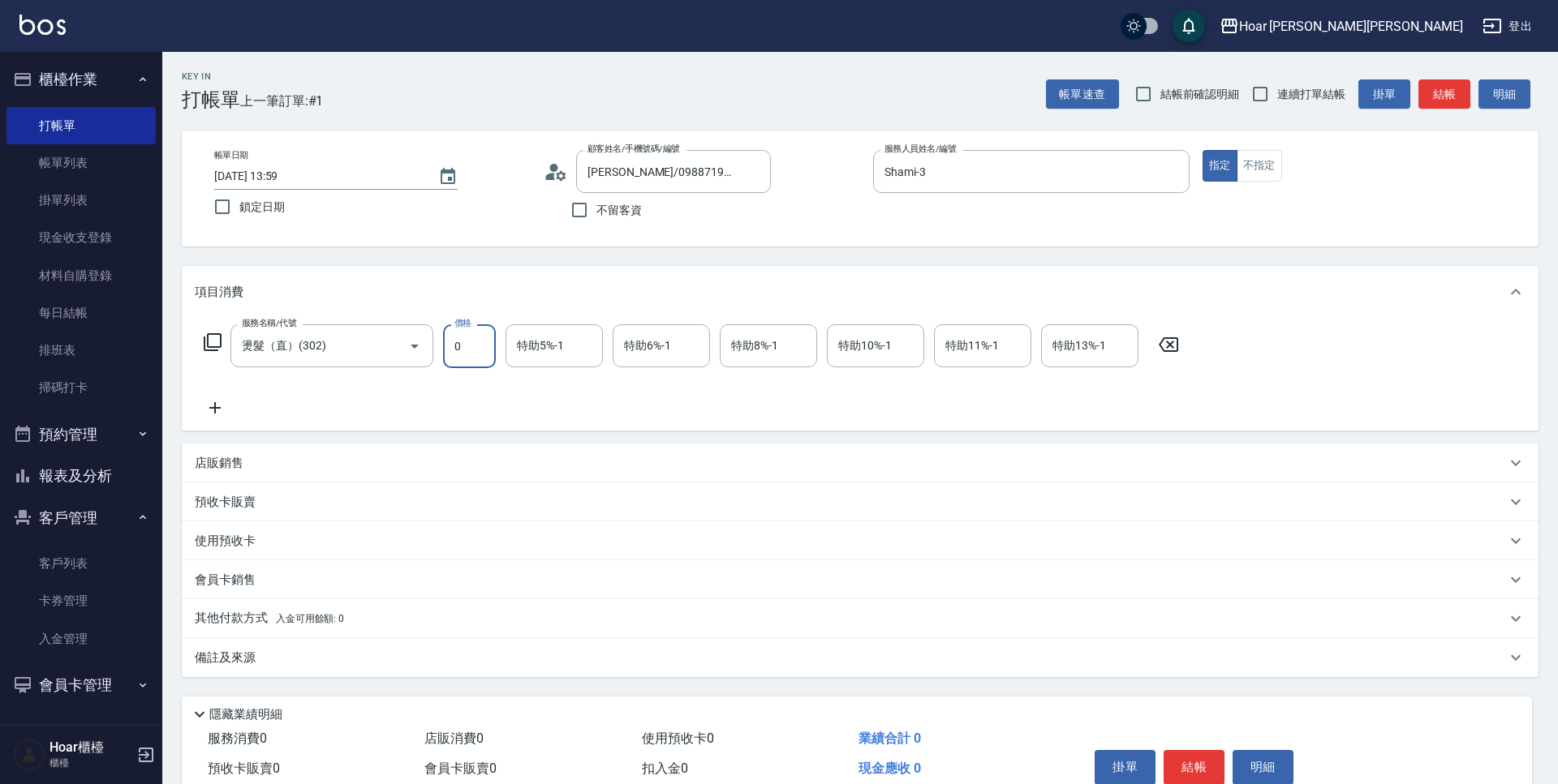
click at [463, 345] on input "0" at bounding box center [469, 347] width 53 height 44
type input "1800"
click at [1098, 765] on button "掛單" at bounding box center [1125, 768] width 61 height 34
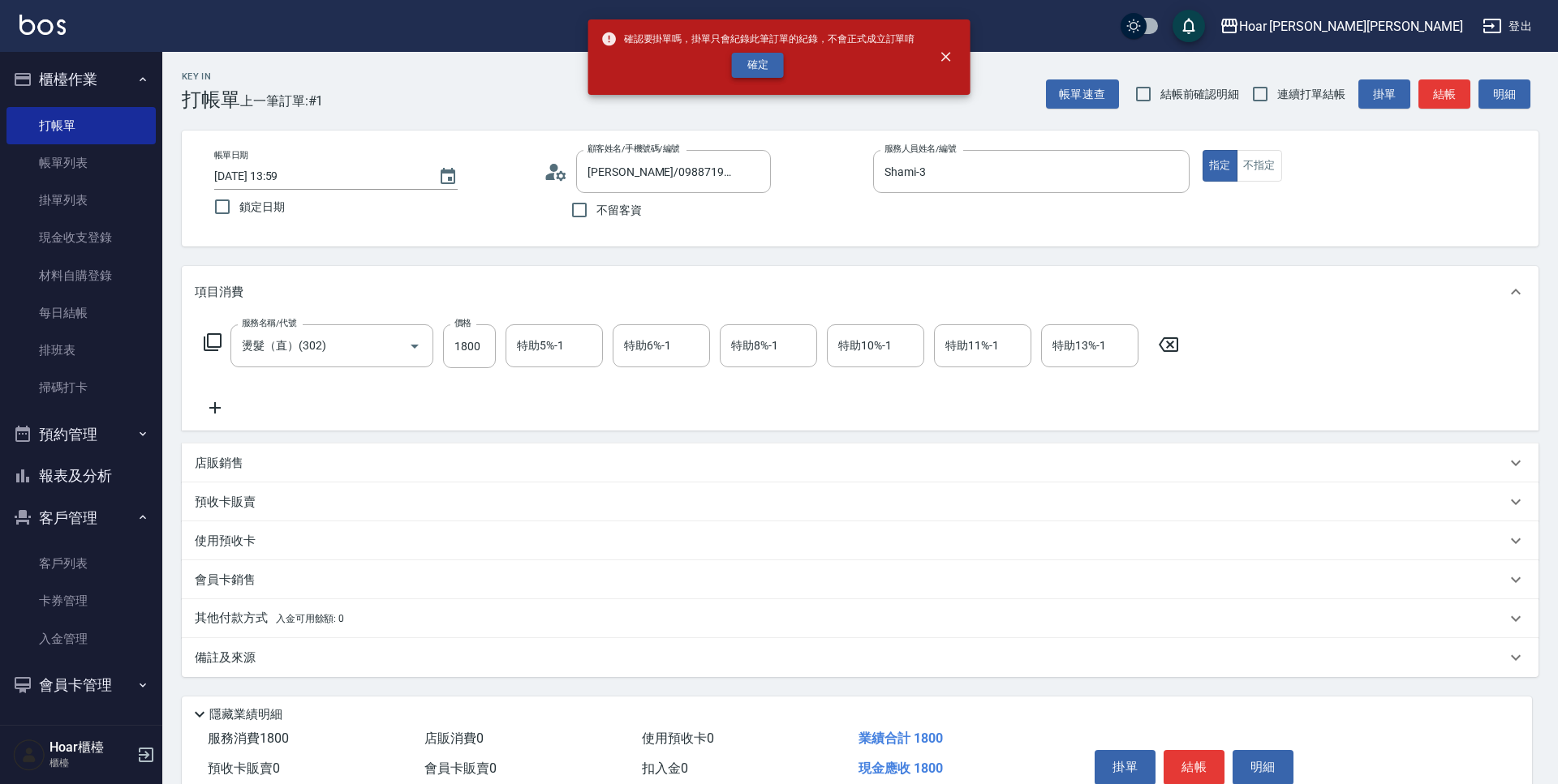
click at [766, 75] on button "確定" at bounding box center [757, 65] width 52 height 25
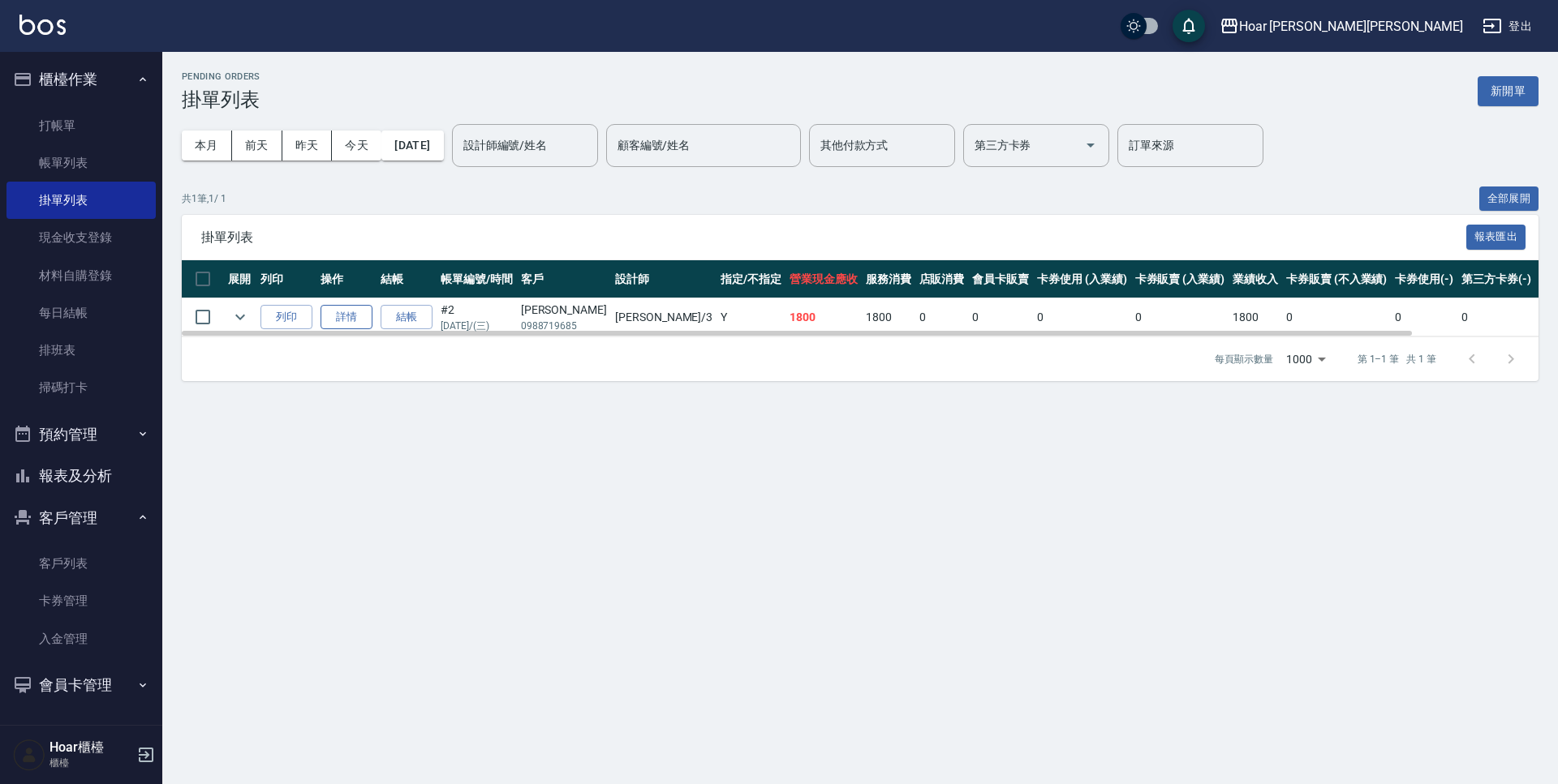
click at [352, 322] on link "詳情" at bounding box center [346, 318] width 52 height 25
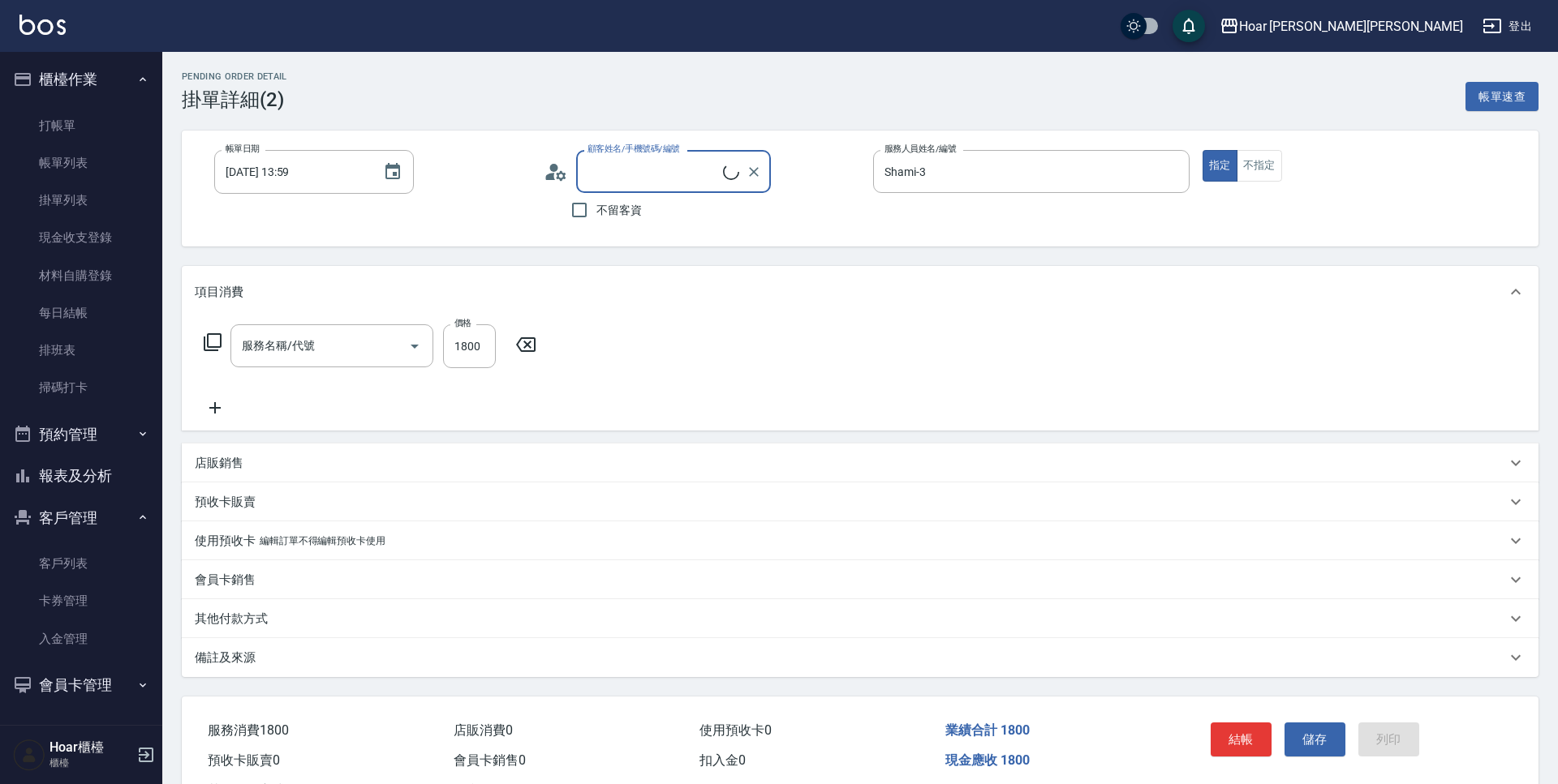
type input "[DATE] 13:59"
type input "Shami-3"
type input "燙髮（直）(302)"
type input "[PERSON_NAME]/0988719685/"
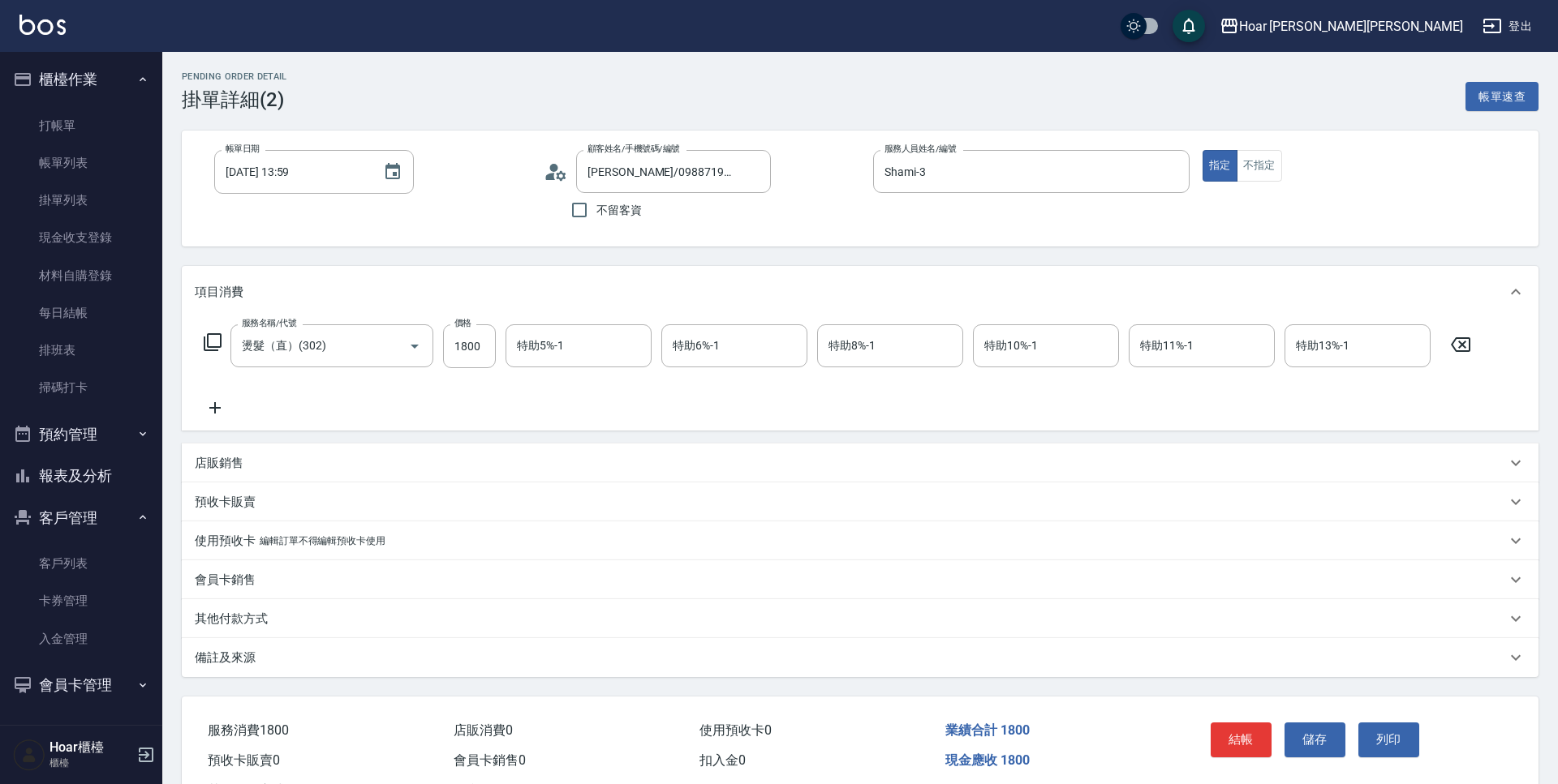
click at [438, 434] on div "項目消費 服務名稱/代號 燙髮（直）(302) 服務名稱/代號 價格 1800 價格 特助5%-1 特助5%-1 特助6%-1 特助6%-1 特助8%-1 特…" at bounding box center [860, 471] width 1357 height 411
click at [461, 416] on div "服務名稱/代號 燙髮（直）(302) 服務名稱/代號 價格 1800 價格 特助5%-1 特助5%-1 特助6%-1 特助6%-1 特助8%-1 特助8%-1…" at bounding box center [838, 371] width 1287 height 93
click at [215, 617] on p "其他付款方式" at bounding box center [232, 619] width 73 height 17
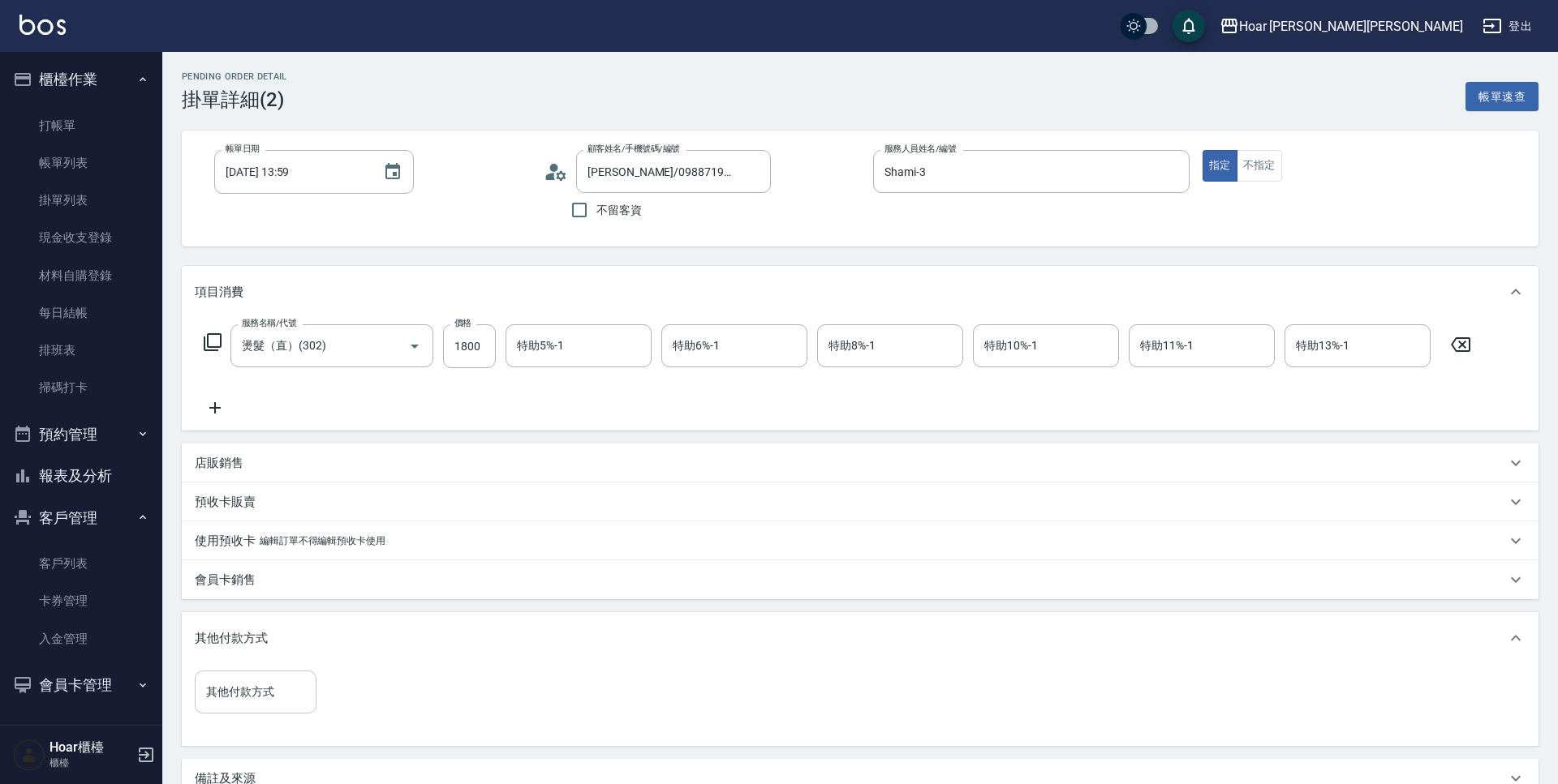
click at [257, 692] on input "其他付款方式" at bounding box center [256, 691] width 107 height 28
click at [256, 633] on span "轉帳匯款" at bounding box center [256, 623] width 122 height 26
type input "轉帳匯款"
click at [370, 681] on input "0" at bounding box center [387, 692] width 122 height 44
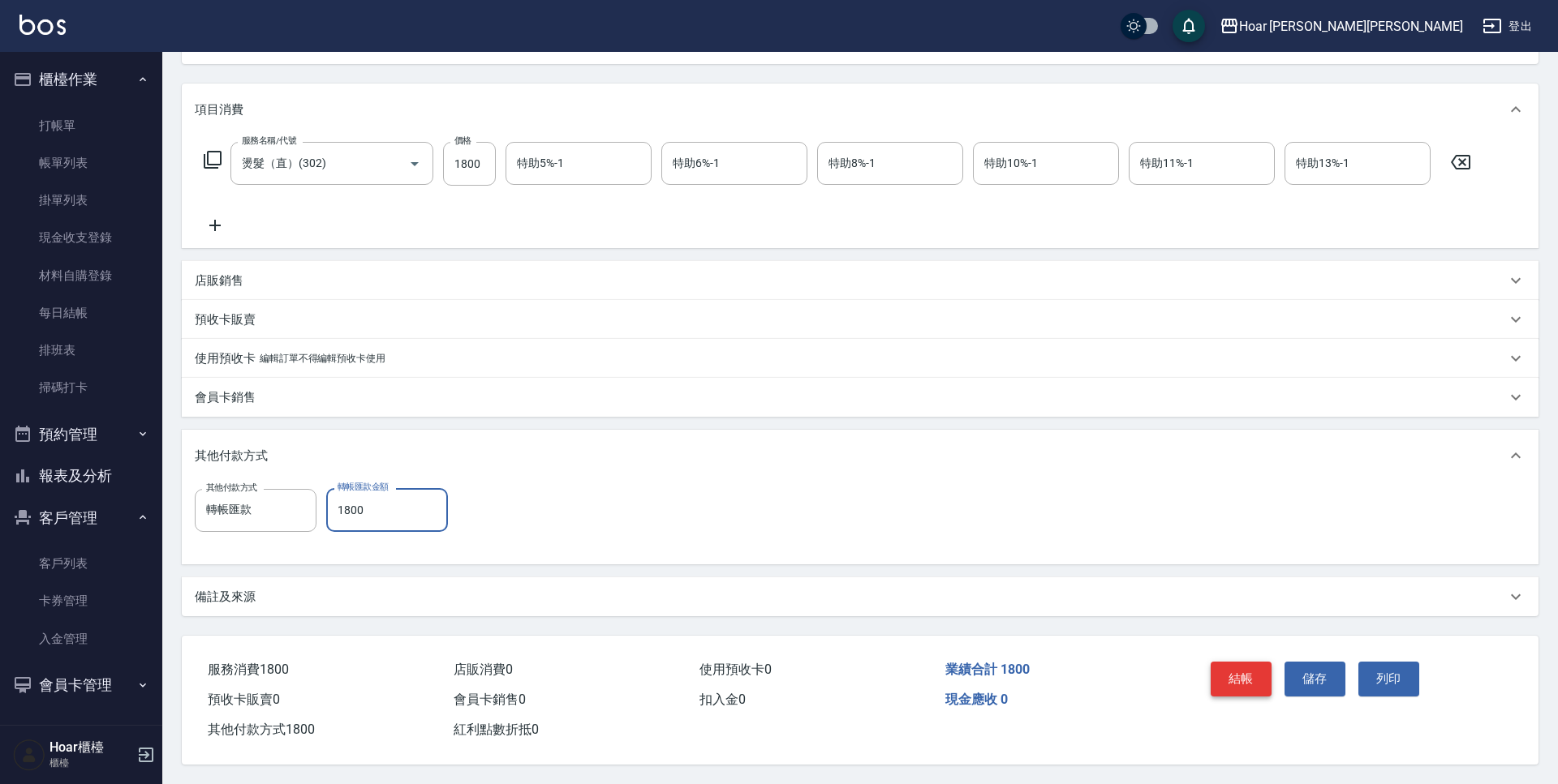
type input "1800"
click at [1238, 677] on button "結帳" at bounding box center [1241, 679] width 61 height 34
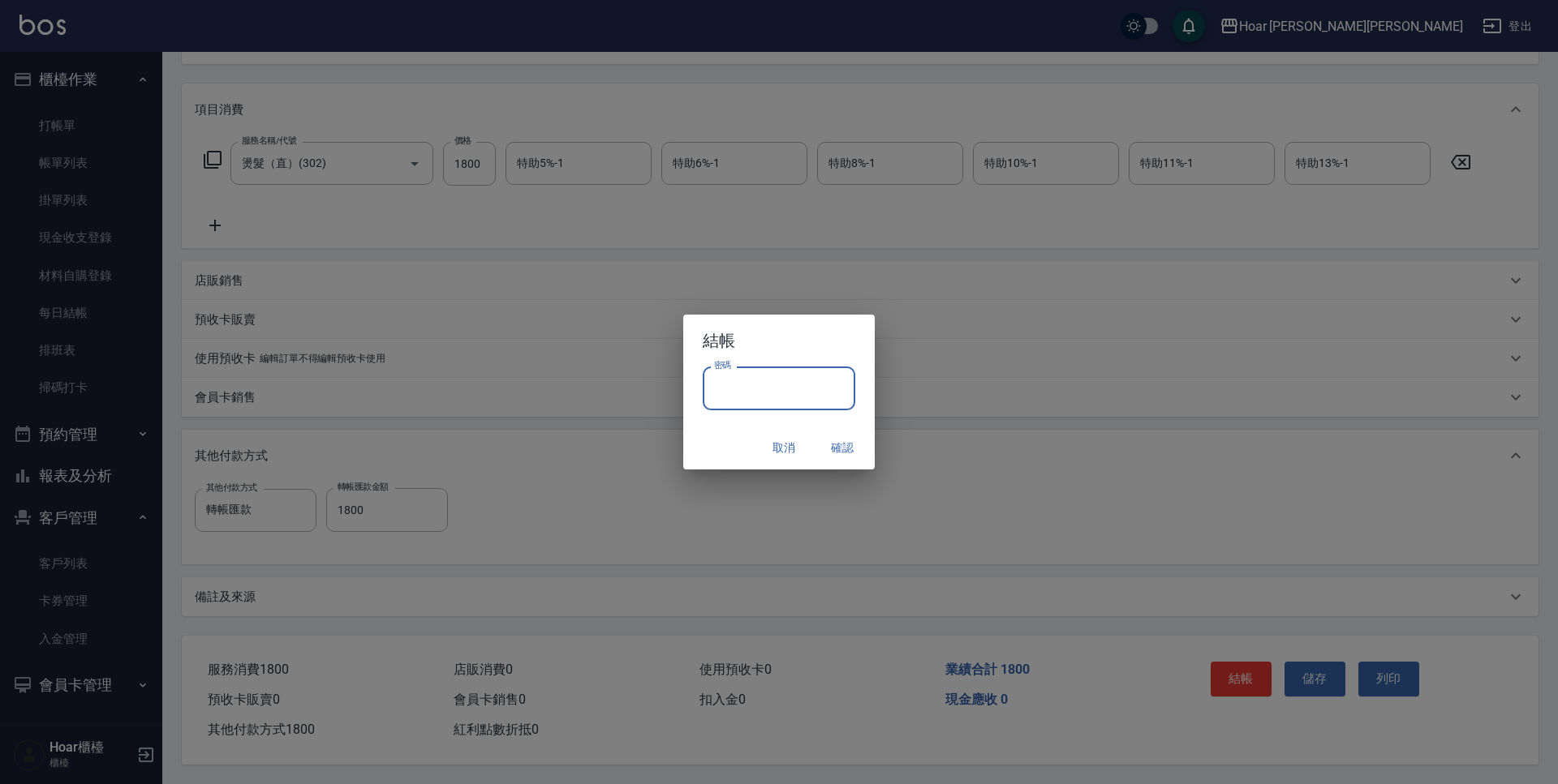
click at [736, 403] on input "密碼" at bounding box center [779, 388] width 153 height 44
type input "****"
click at [843, 453] on button "確認" at bounding box center [842, 447] width 52 height 30
